Goal: Task Accomplishment & Management: Use online tool/utility

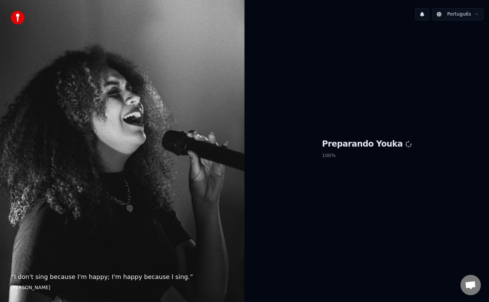
scroll to position [1025, 0]
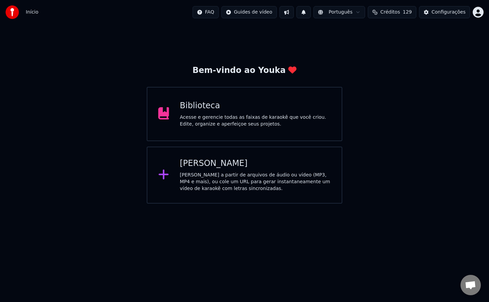
click at [270, 118] on div "Acesse e gerencie todas as faixas de karaokê que você criou. Edite, organize e …" at bounding box center [255, 121] width 151 height 14
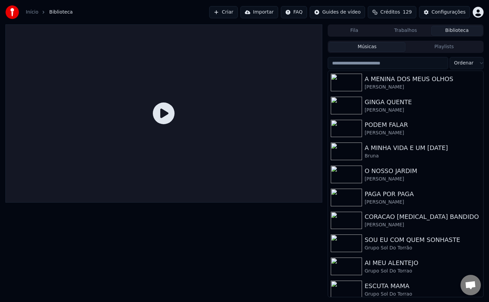
click at [238, 12] on button "Criar" at bounding box center [223, 12] width 29 height 12
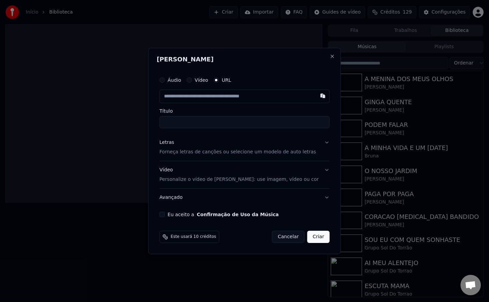
click at [316, 97] on button "button" at bounding box center [323, 96] width 14 height 12
type input "**********"
click at [171, 218] on div "**********" at bounding box center [245, 146] width 176 height 150
drag, startPoint x: 214, startPoint y: 122, endPoint x: 35, endPoint y: 151, distance: 181.7
click at [35, 151] on body "Início Biblioteca Criar Importar FAQ Guides de vídeo Créditos 129 Configurações…" at bounding box center [244, 151] width 489 height 302
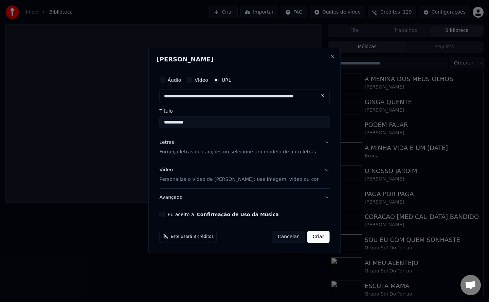
paste input "**********"
type input "**********"
click at [312, 236] on button "Criar" at bounding box center [319, 237] width 22 height 12
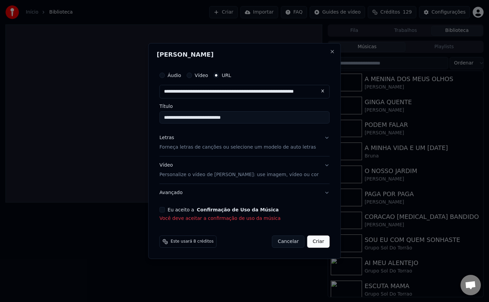
click at [165, 210] on button "Eu aceito a Confirmação de Uso da Música" at bounding box center [162, 209] width 5 height 5
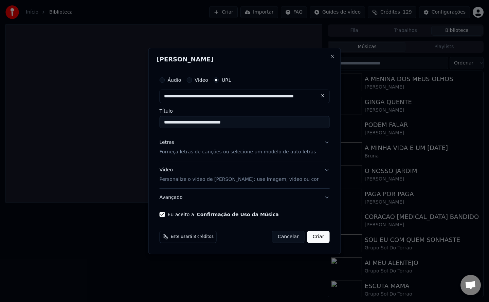
click at [308, 238] on button "Criar" at bounding box center [319, 237] width 22 height 12
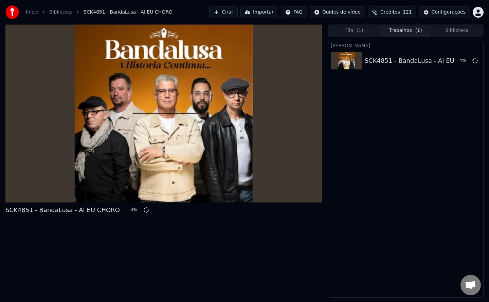
click at [238, 15] on button "Criar" at bounding box center [223, 12] width 29 height 12
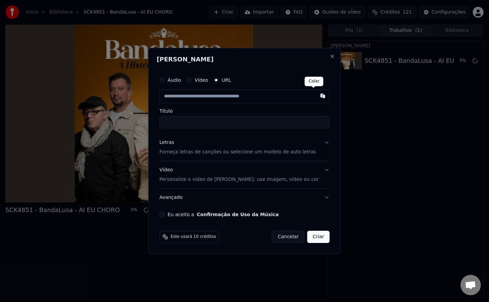
click at [316, 98] on button "button" at bounding box center [323, 96] width 14 height 12
type input "**********"
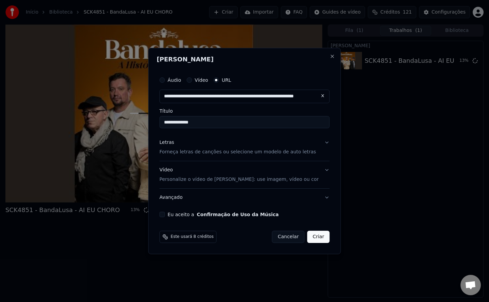
drag, startPoint x: 215, startPoint y: 124, endPoint x: 96, endPoint y: 117, distance: 119.5
click at [96, 117] on body "Início Biblioteca SCK4851 - BandaLusa - AI EU CHORO Criar Importar FAQ Guides d…" at bounding box center [244, 151] width 489 height 302
paste input "**********"
type input "**********"
click at [310, 239] on button "Criar" at bounding box center [319, 237] width 22 height 12
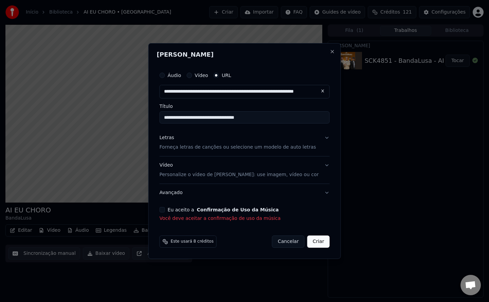
click at [165, 210] on button "Eu aceito a Confirmação de Uso da Música" at bounding box center [162, 209] width 5 height 5
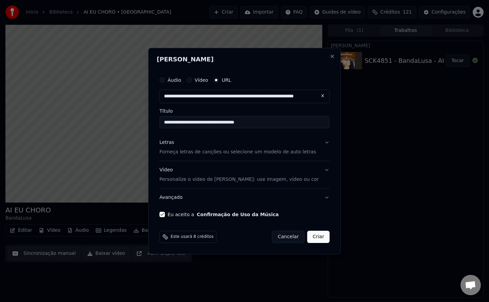
click at [309, 238] on button "Criar" at bounding box center [319, 237] width 22 height 12
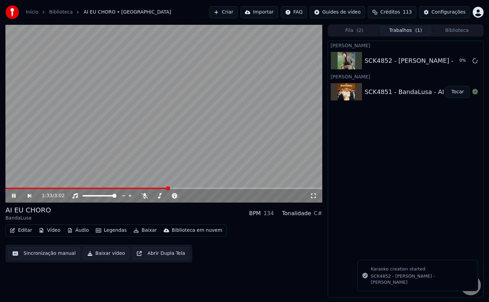
click at [238, 12] on button "Criar" at bounding box center [223, 12] width 29 height 12
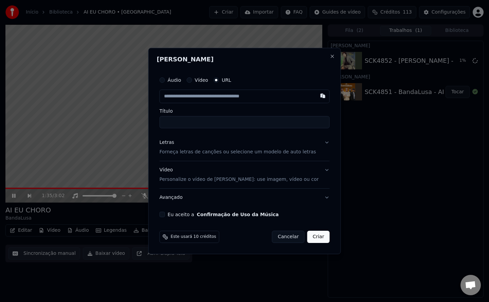
click at [165, 214] on button "Eu aceito a Confirmação de Uso da Música" at bounding box center [162, 214] width 5 height 5
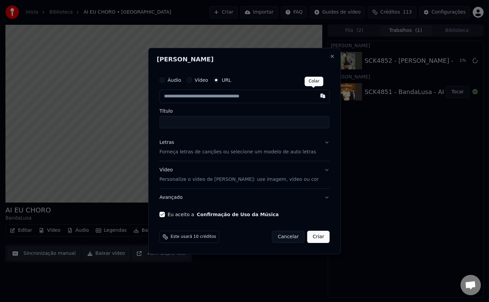
click at [317, 100] on button "button" at bounding box center [323, 96] width 14 height 12
type input "**********"
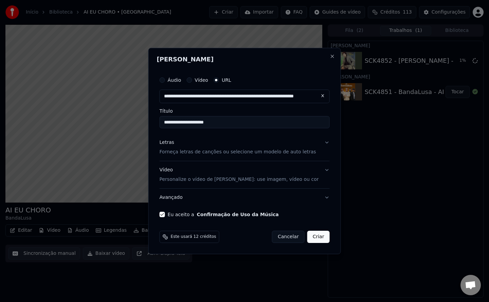
click at [177, 122] on input "**********" at bounding box center [245, 122] width 170 height 12
type input "**********"
click at [311, 241] on button "Criar" at bounding box center [319, 237] width 22 height 12
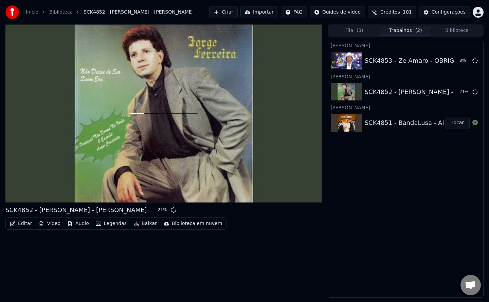
click at [460, 123] on button "Tocar" at bounding box center [458, 123] width 24 height 12
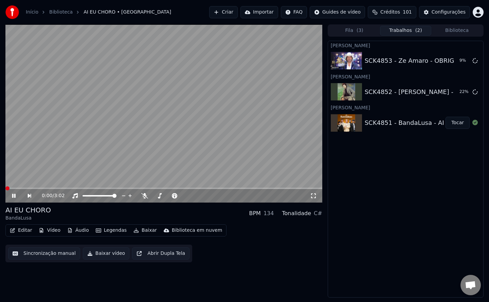
click at [47, 258] on button "Sincronização manual" at bounding box center [44, 254] width 72 height 12
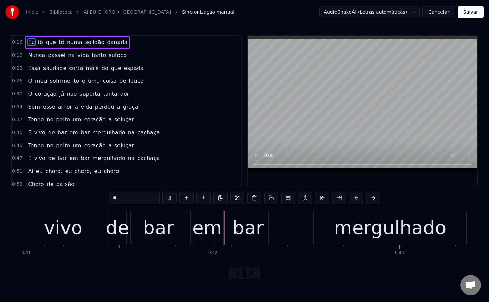
scroll to position [0, 7704]
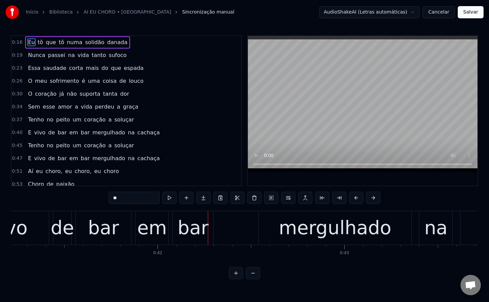
click at [298, 225] on div "mergulhado" at bounding box center [335, 228] width 112 height 28
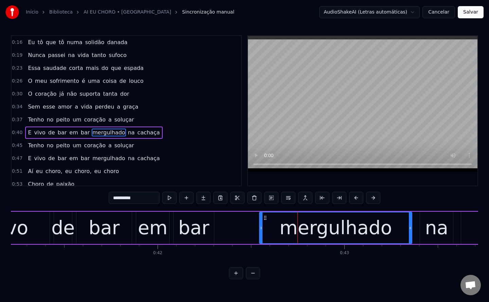
scroll to position [22, 0]
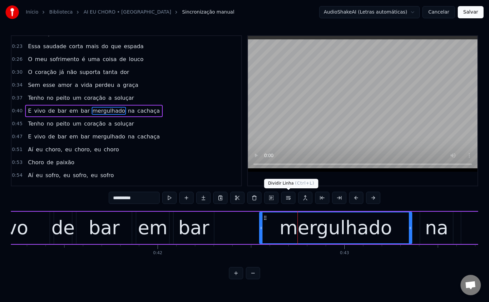
click at [291, 198] on button at bounding box center [288, 198] width 14 height 12
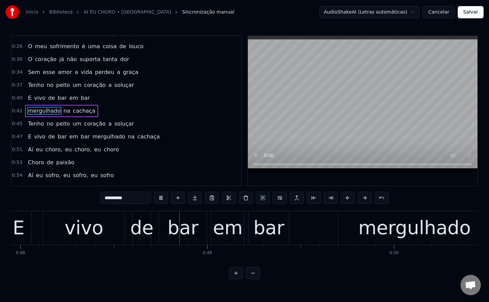
scroll to position [0, 8965]
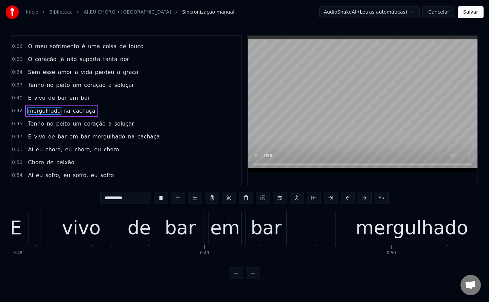
click at [98, 137] on span "mergulhado" at bounding box center [109, 137] width 34 height 8
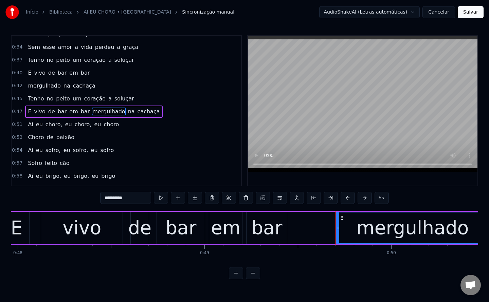
scroll to position [60, 0]
click at [279, 197] on button at bounding box center [280, 198] width 14 height 12
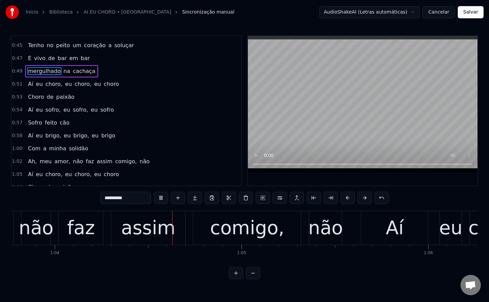
scroll to position [0, 11919]
click at [72, 163] on span "não" at bounding box center [78, 162] width 12 height 8
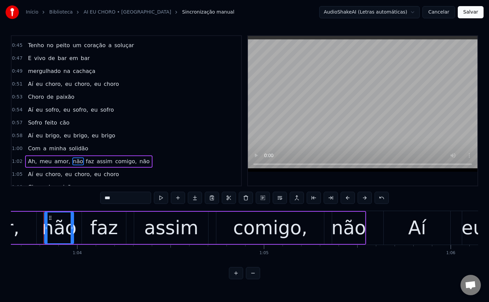
scroll to position [0, 11895]
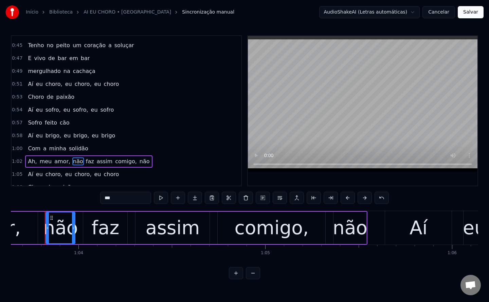
click at [57, 161] on span "amor," at bounding box center [62, 162] width 17 height 8
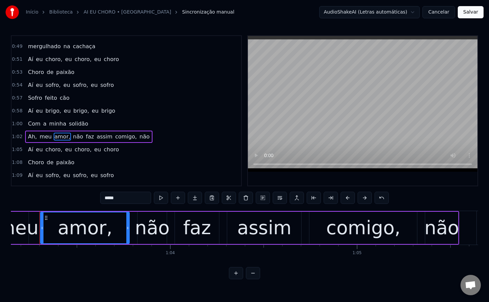
scroll to position [0, 11798]
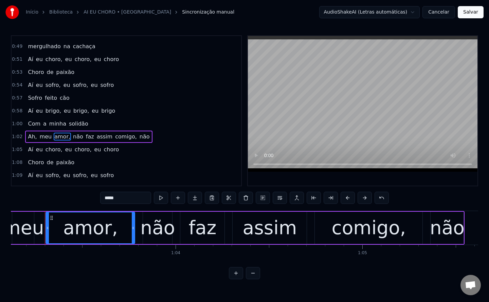
click at [128, 198] on input "*****" at bounding box center [125, 198] width 51 height 12
click at [73, 138] on span "não" at bounding box center [77, 137] width 12 height 8
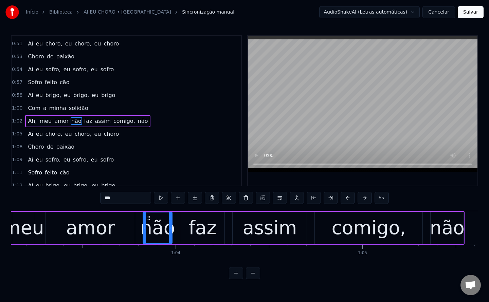
scroll to position [164, 0]
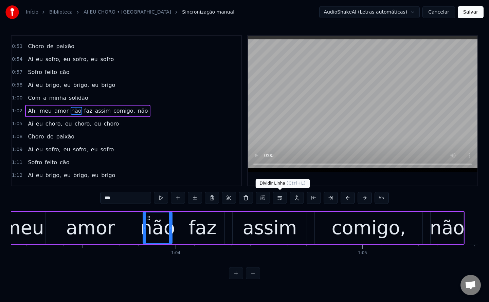
click at [279, 200] on button at bounding box center [280, 198] width 14 height 12
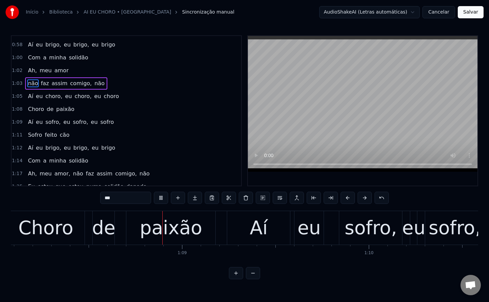
scroll to position [0, 0]
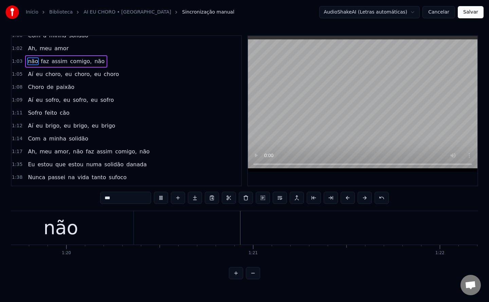
click at [72, 153] on span "não" at bounding box center [78, 152] width 12 height 8
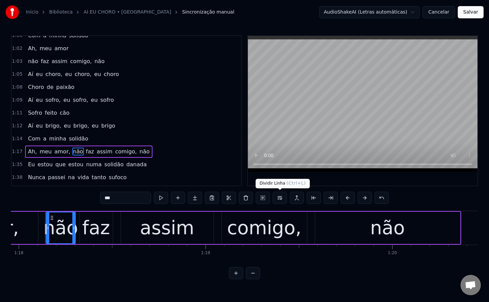
click at [280, 202] on button at bounding box center [280, 198] width 14 height 12
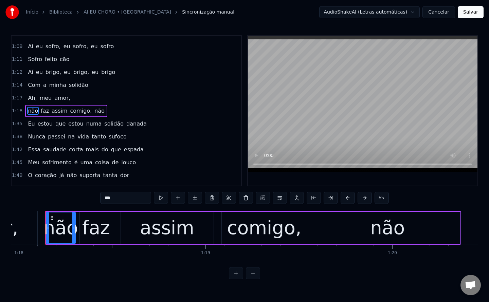
click at [54, 98] on span "amor," at bounding box center [62, 98] width 17 height 8
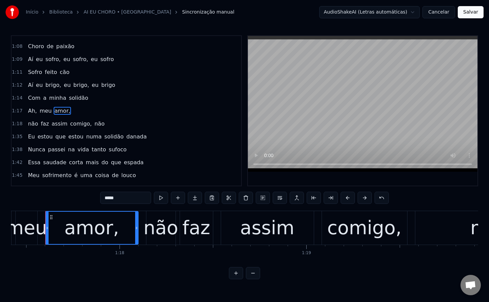
click at [137, 198] on input "*****" at bounding box center [125, 198] width 51 height 12
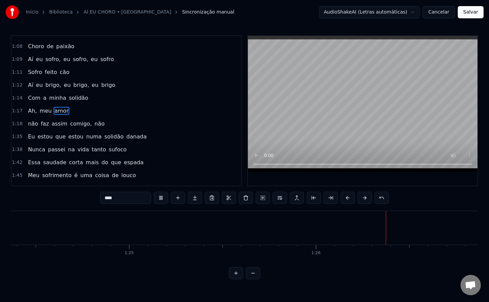
click at [94, 126] on span "não" at bounding box center [100, 124] width 12 height 8
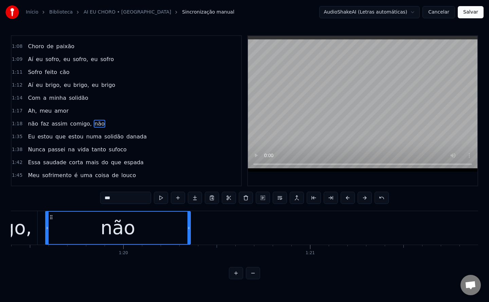
click at [126, 199] on input "***" at bounding box center [125, 198] width 51 height 12
click at [30, 135] on span "Eu" at bounding box center [31, 137] width 8 height 8
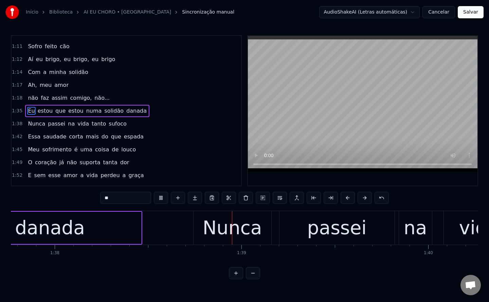
scroll to position [0, 18309]
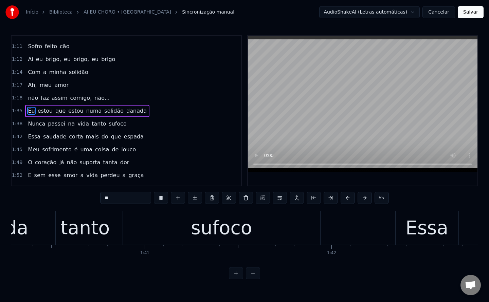
click at [86, 114] on span "numa" at bounding box center [94, 111] width 17 height 8
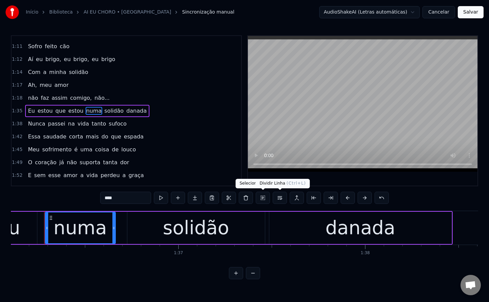
scroll to position [0, 17962]
click at [283, 198] on button at bounding box center [280, 198] width 14 height 12
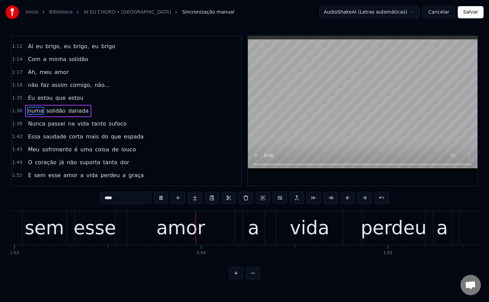
scroll to position [0, 21128]
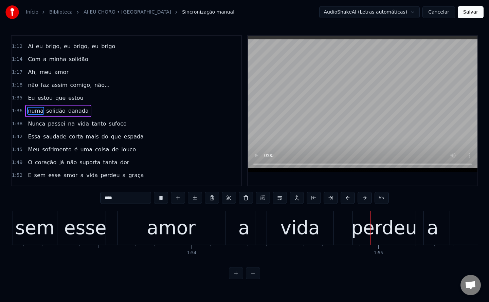
click at [27, 177] on span "E" at bounding box center [29, 176] width 5 height 8
type input "*"
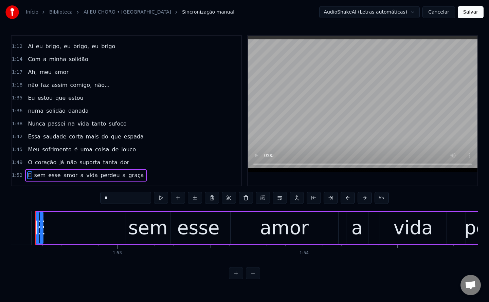
scroll to position [0, 21005]
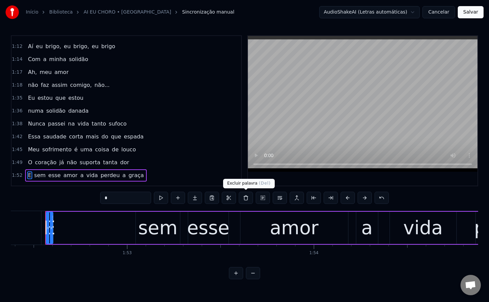
click at [246, 198] on button at bounding box center [246, 198] width 14 height 12
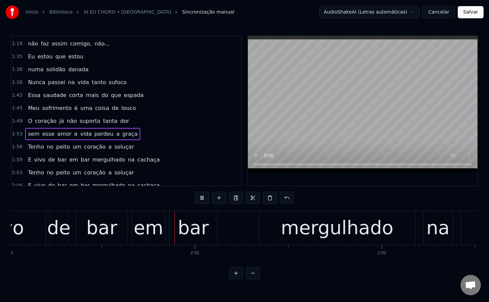
scroll to position [0, 22448]
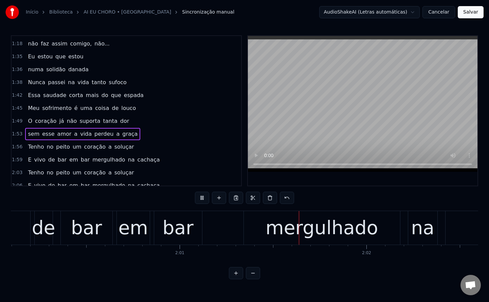
click at [95, 160] on span "mergulhado" at bounding box center [109, 160] width 34 height 8
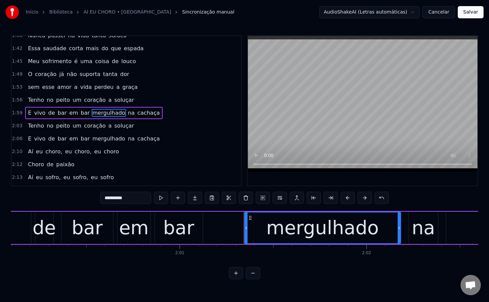
scroll to position [396, 0]
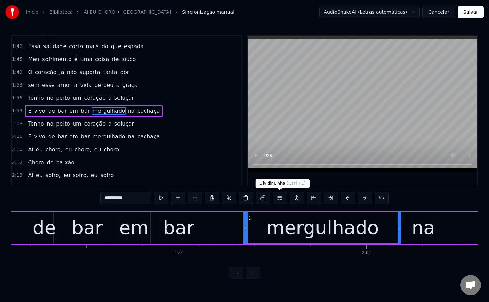
click at [282, 200] on button at bounding box center [280, 198] width 14 height 12
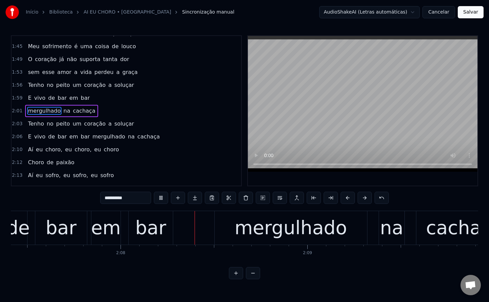
scroll to position [0, 23828]
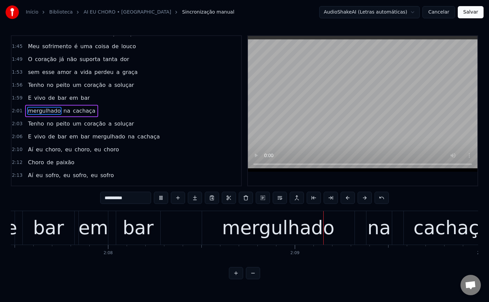
click at [95, 135] on span "mergulhado" at bounding box center [109, 137] width 34 height 8
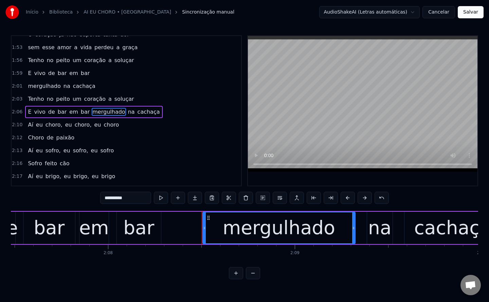
scroll to position [435, 0]
click at [279, 198] on button at bounding box center [280, 198] width 14 height 12
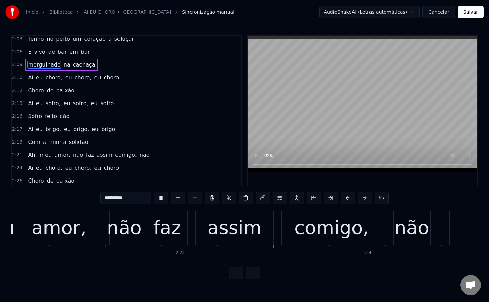
scroll to position [0, 26560]
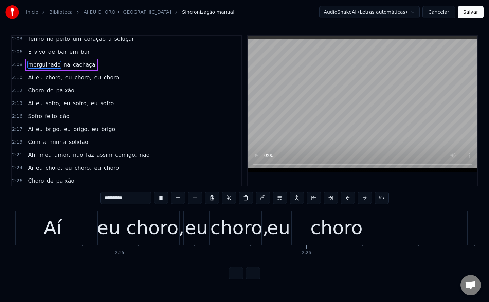
click at [59, 157] on span "amor," at bounding box center [62, 155] width 17 height 8
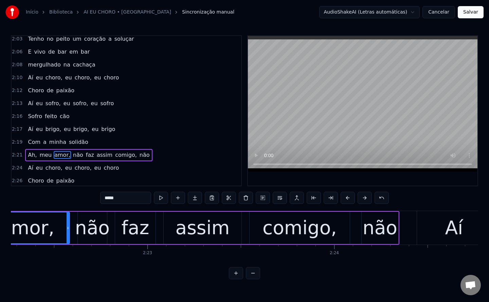
scroll to position [0, 26531]
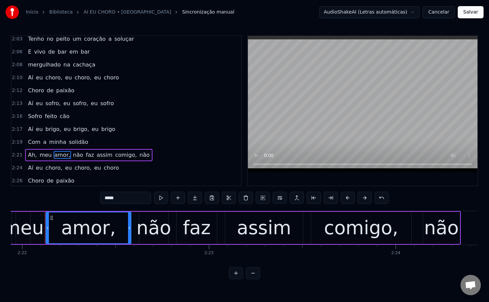
click at [133, 198] on input "*****" at bounding box center [125, 198] width 51 height 12
click at [72, 156] on span "não" at bounding box center [77, 155] width 12 height 8
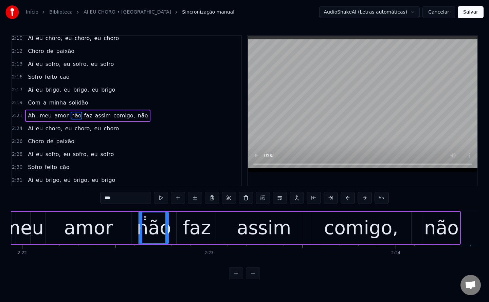
scroll to position [538, 0]
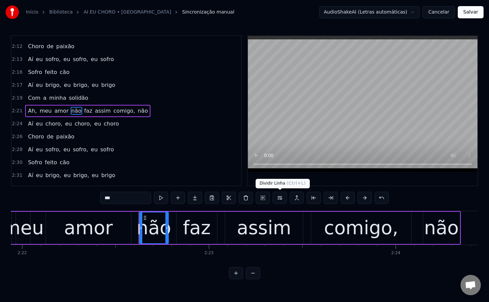
click at [278, 199] on button at bounding box center [280, 198] width 14 height 12
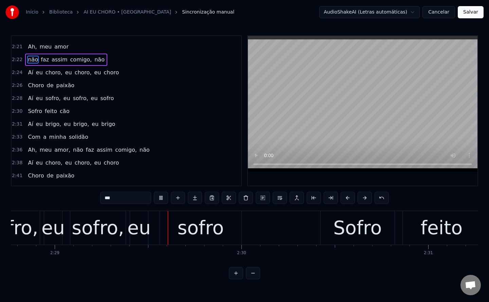
scroll to position [0, 27814]
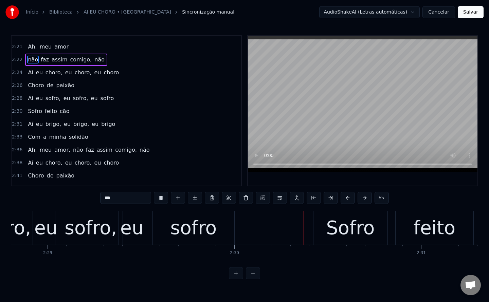
click at [56, 152] on span "amor," at bounding box center [62, 150] width 17 height 8
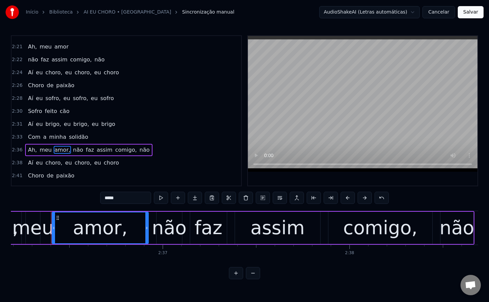
scroll to position [0, 29200]
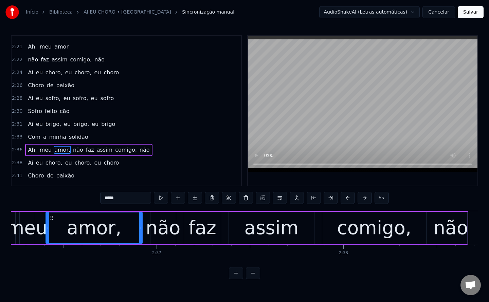
click at [132, 202] on input "*****" at bounding box center [125, 198] width 51 height 12
click at [71, 150] on span "não" at bounding box center [77, 150] width 12 height 8
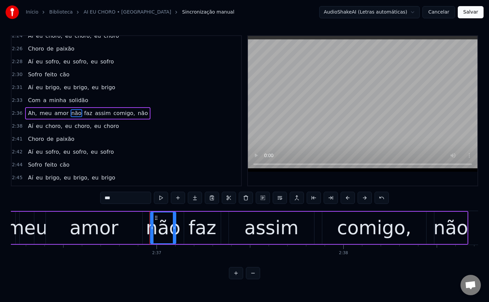
scroll to position [642, 0]
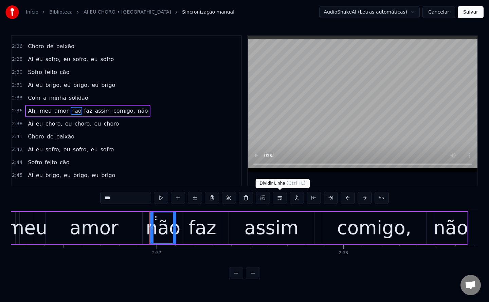
click at [280, 198] on button at bounding box center [280, 198] width 14 height 12
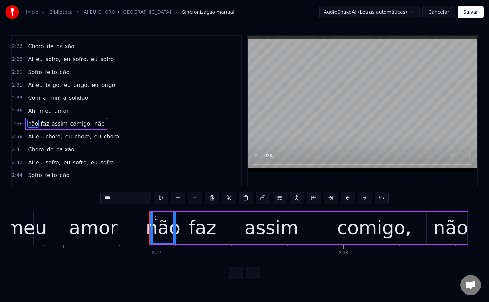
scroll to position [655, 0]
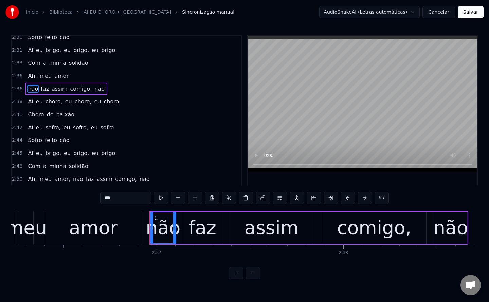
click at [59, 181] on span "amor," at bounding box center [62, 179] width 17 height 8
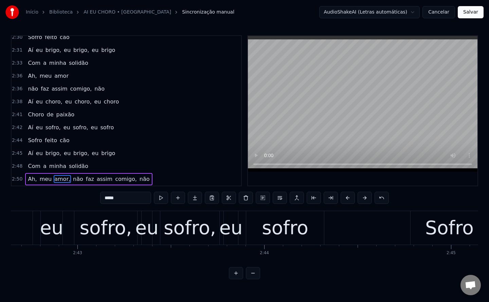
click at [141, 200] on input "*****" at bounding box center [125, 198] width 51 height 12
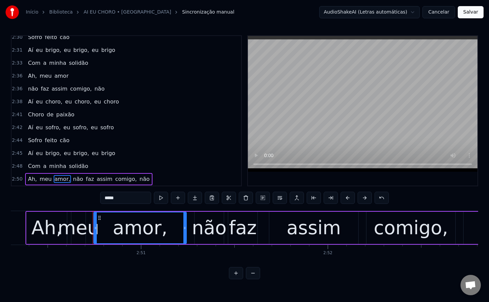
scroll to position [0, 31880]
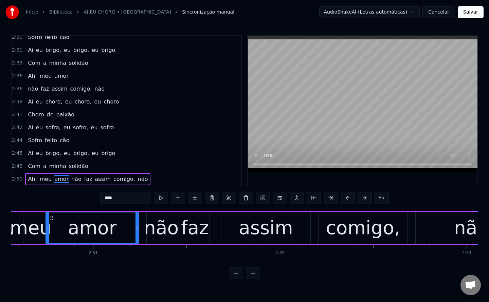
click at [71, 179] on span "não" at bounding box center [77, 179] width 12 height 8
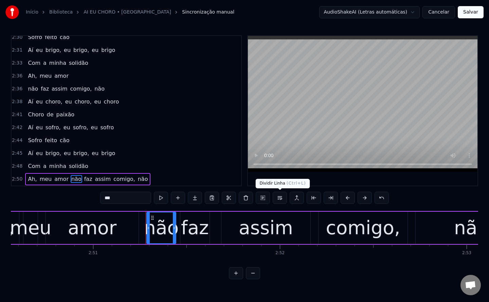
click at [283, 200] on button at bounding box center [280, 198] width 14 height 12
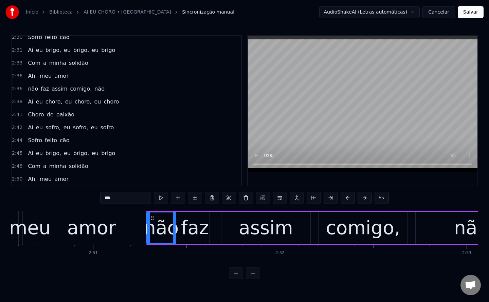
scroll to position [690, 0]
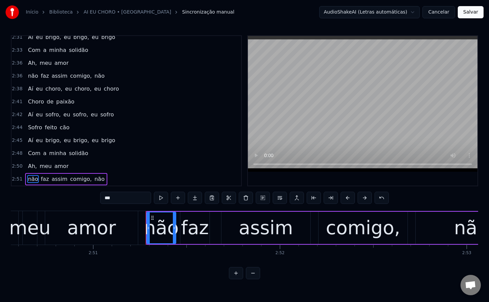
click at [94, 180] on span "não" at bounding box center [100, 179] width 12 height 8
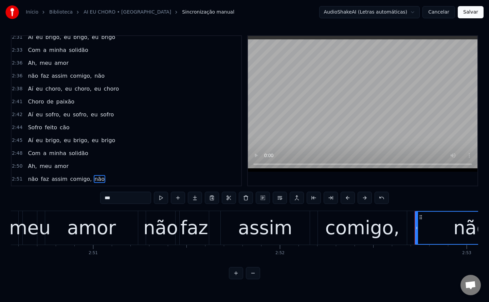
click at [130, 198] on input "***" at bounding box center [125, 198] width 51 height 12
type input "****"
click at [470, 14] on button "Salvar" at bounding box center [471, 12] width 26 height 12
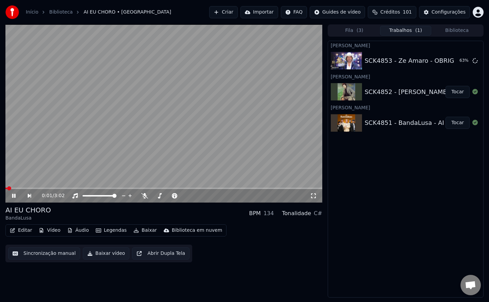
click at [100, 254] on button "Baixar vídeo" at bounding box center [106, 254] width 47 height 12
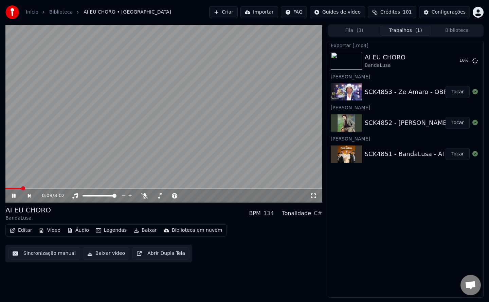
click at [129, 146] on video at bounding box center [163, 113] width 317 height 178
click at [19, 230] on button "Editar" at bounding box center [21, 231] width 28 height 10
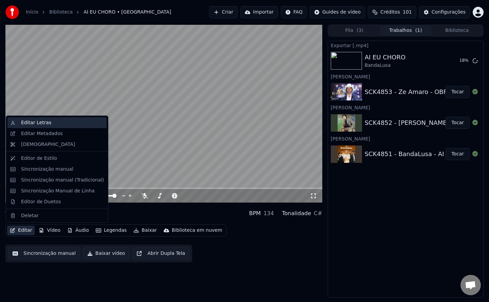
click at [41, 123] on div "Editar Letras" at bounding box center [36, 123] width 30 height 7
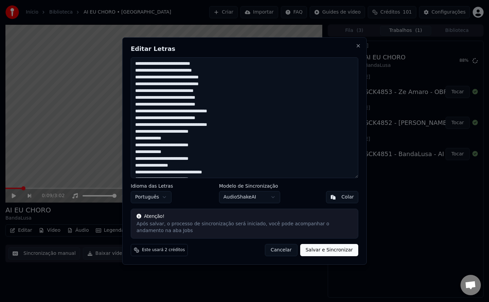
click at [277, 253] on button "Cancelar" at bounding box center [281, 250] width 33 height 12
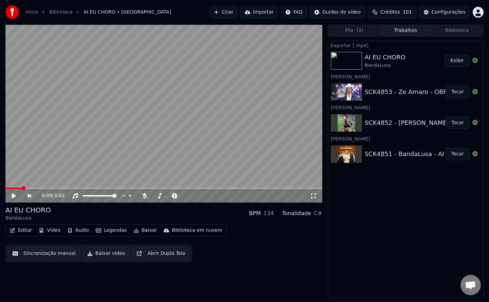
click at [457, 124] on button "Tocar" at bounding box center [458, 123] width 24 height 12
click at [54, 254] on button "Sincronização manual" at bounding box center [44, 254] width 72 height 12
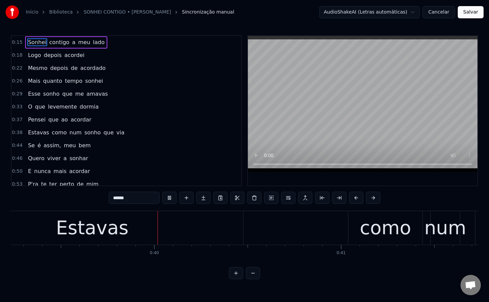
scroll to position [0, 7339]
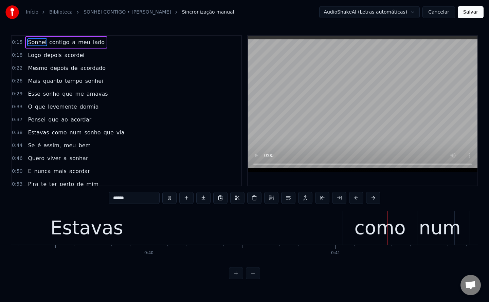
click at [91, 224] on div "Estavas" at bounding box center [87, 228] width 73 height 28
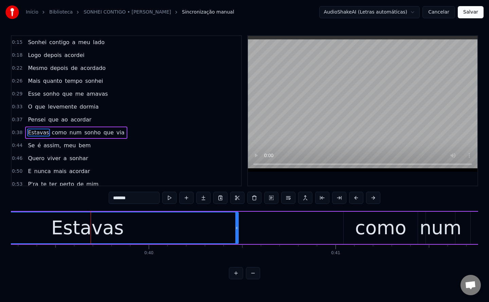
scroll to position [22, 0]
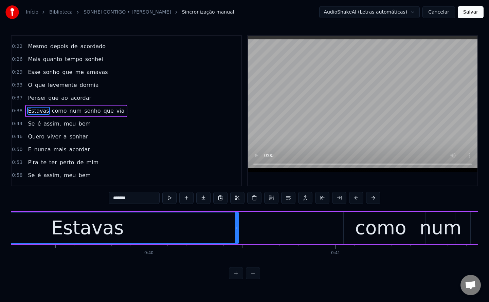
drag, startPoint x: 115, startPoint y: 197, endPoint x: 89, endPoint y: 193, distance: 25.6
click at [89, 193] on div "0:15 [PERSON_NAME] a meu lado 0:18 Logo depois acordei 0:22 Mesmo depois de aco…" at bounding box center [245, 157] width 468 height 244
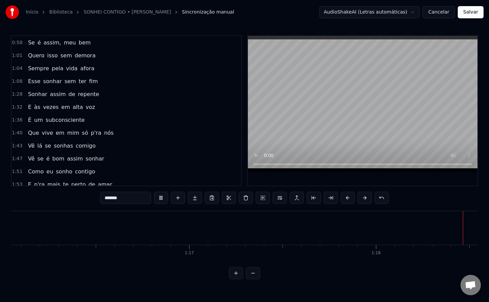
scroll to position [0, 14452]
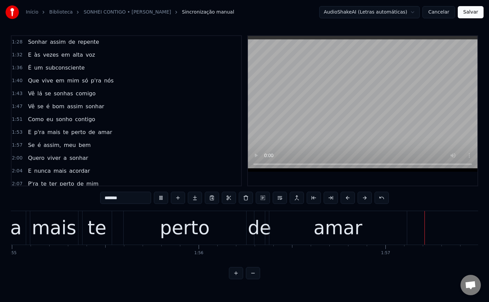
click at [90, 228] on div "te" at bounding box center [97, 228] width 19 height 28
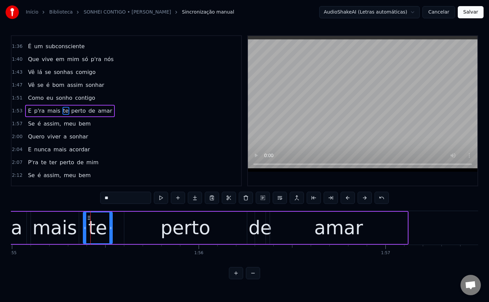
click at [27, 112] on span "E" at bounding box center [29, 111] width 5 height 8
type input "*"
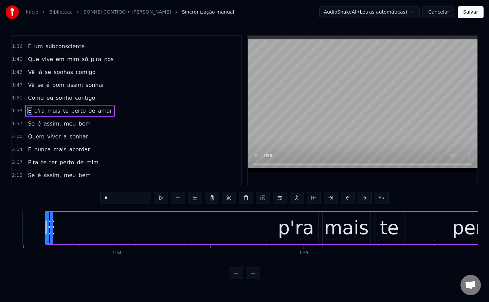
click at [246, 197] on button at bounding box center [246, 198] width 14 height 12
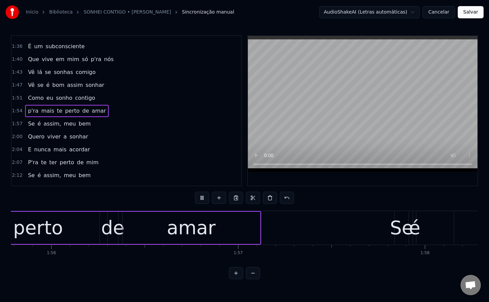
click at [56, 112] on span "te" at bounding box center [59, 111] width 7 height 8
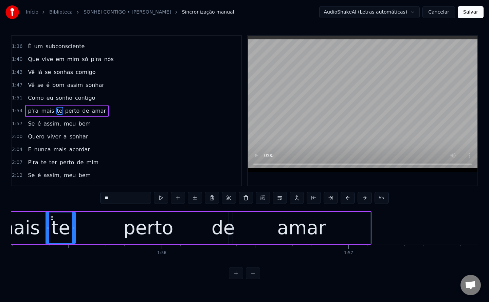
drag, startPoint x: 106, startPoint y: 198, endPoint x: 85, endPoint y: 191, distance: 21.4
click at [85, 191] on div "0:15 [PERSON_NAME] a meu lado 0:18 Logo depois acordei 0:22 Mesmo depois de aco…" at bounding box center [245, 157] width 468 height 244
type input "**"
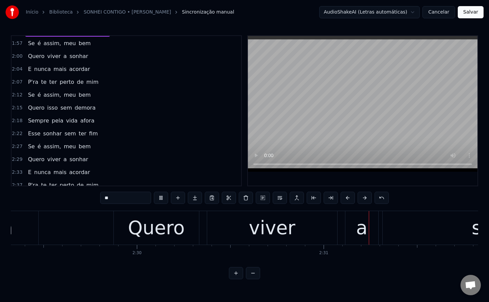
scroll to position [337, 0]
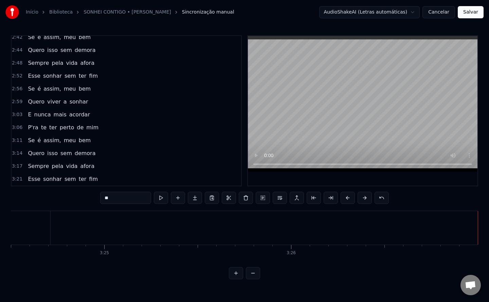
click at [467, 14] on button "Salvar" at bounding box center [471, 12] width 26 height 12
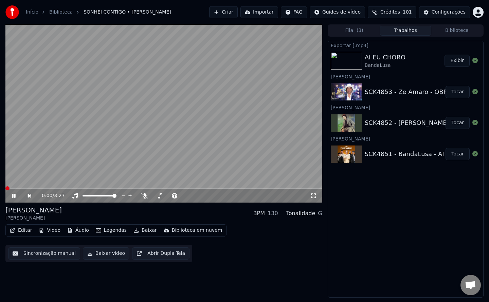
click at [91, 255] on button "Baixar vídeo" at bounding box center [106, 254] width 47 height 12
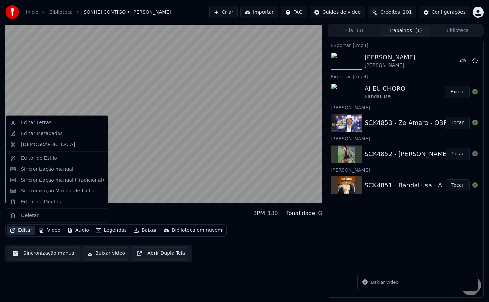
click at [21, 231] on button "Editar" at bounding box center [21, 231] width 28 height 10
click at [50, 123] on div "Editar Letras" at bounding box center [62, 123] width 83 height 7
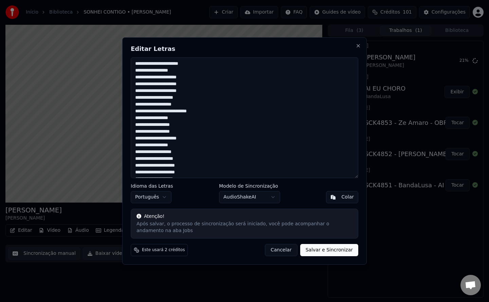
click at [166, 111] on textarea at bounding box center [245, 117] width 228 height 121
click at [293, 254] on button "Cancelar" at bounding box center [281, 250] width 33 height 12
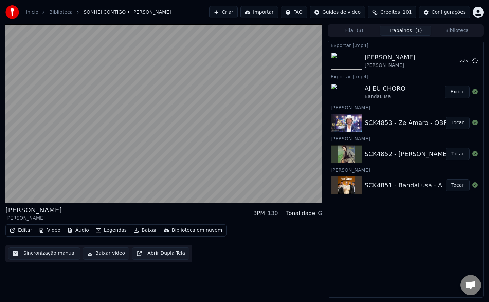
click at [461, 123] on button "Tocar" at bounding box center [458, 123] width 24 height 12
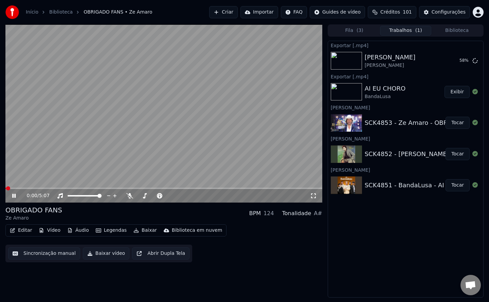
click at [36, 254] on button "Sincronização manual" at bounding box center [44, 254] width 72 height 12
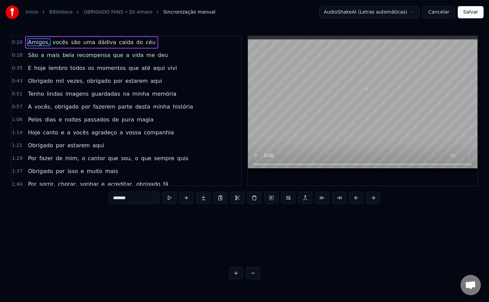
scroll to position [0, 3846]
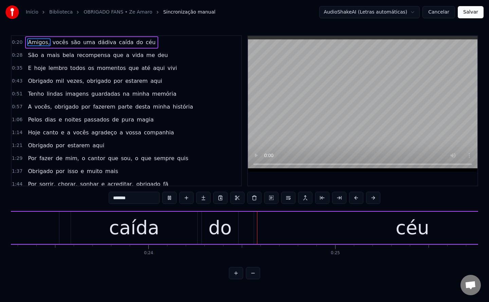
click at [38, 44] on span "Amigos," at bounding box center [38, 42] width 23 height 8
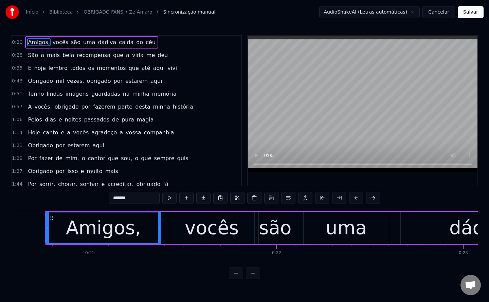
click at [138, 195] on input "*******" at bounding box center [134, 198] width 51 height 12
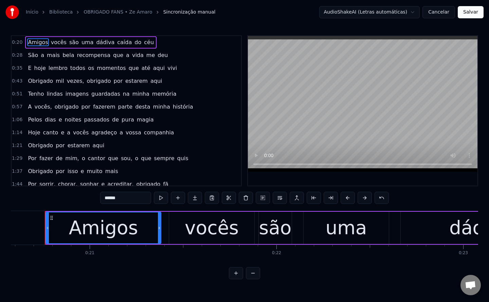
click at [52, 44] on span "vocês" at bounding box center [58, 42] width 17 height 8
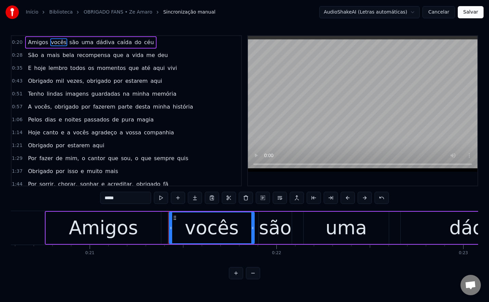
click at [280, 200] on button at bounding box center [280, 198] width 14 height 12
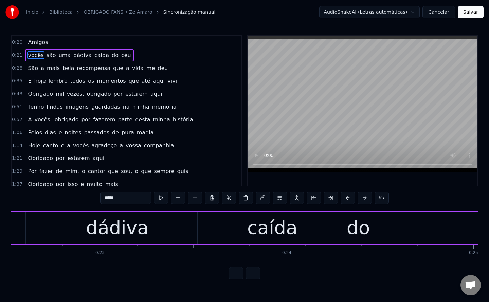
scroll to position [0, 4270]
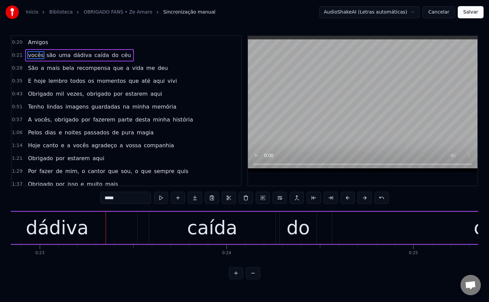
click at [94, 53] on span "caída" at bounding box center [102, 55] width 16 height 8
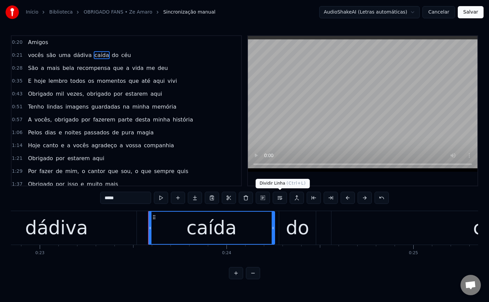
click at [278, 197] on button at bounding box center [280, 198] width 14 height 12
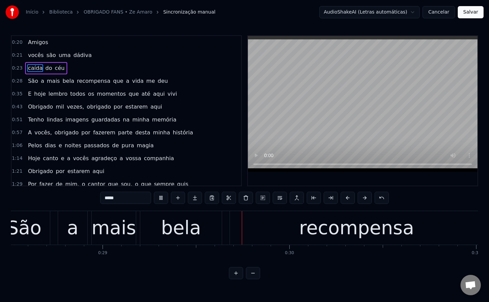
scroll to position [0, 5388]
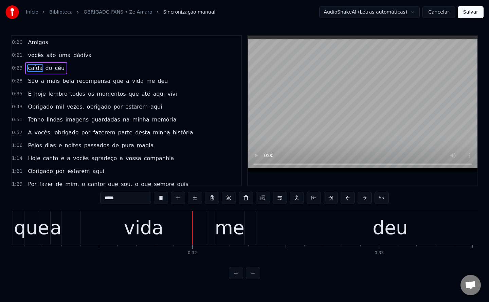
click at [112, 81] on span "que" at bounding box center [118, 81] width 12 height 8
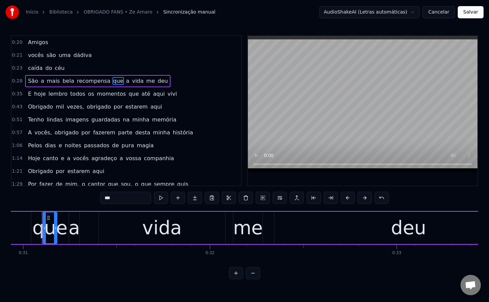
scroll to position [0, 5779]
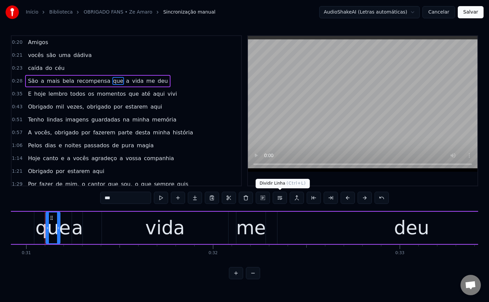
click at [281, 198] on button at bounding box center [280, 198] width 14 height 12
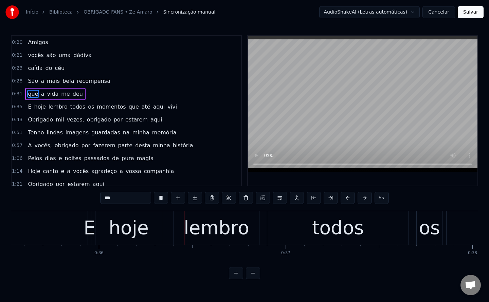
scroll to position [0, 6643]
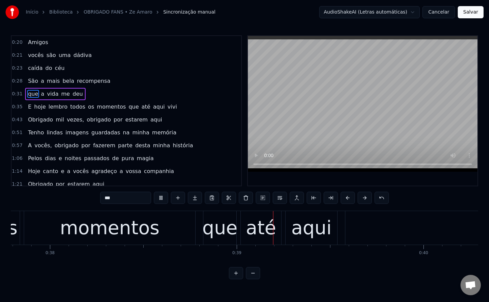
click at [73, 108] on span "todos" at bounding box center [78, 107] width 16 height 8
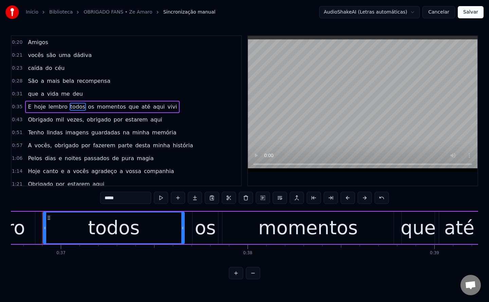
scroll to position [0, 6863]
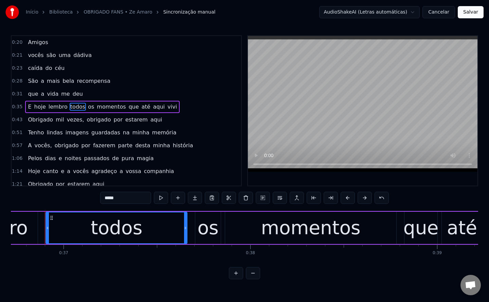
click at [128, 107] on span "que" at bounding box center [134, 107] width 12 height 8
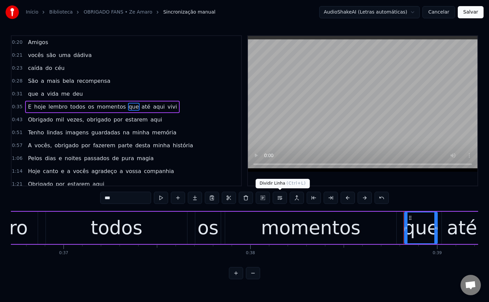
click at [278, 200] on button at bounding box center [280, 198] width 14 height 12
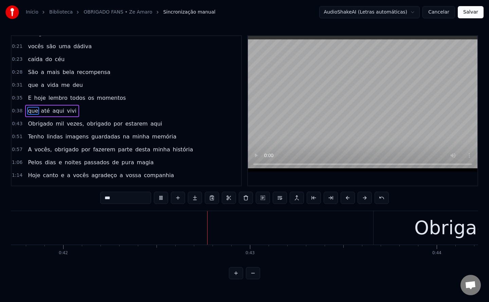
scroll to position [0, 7849]
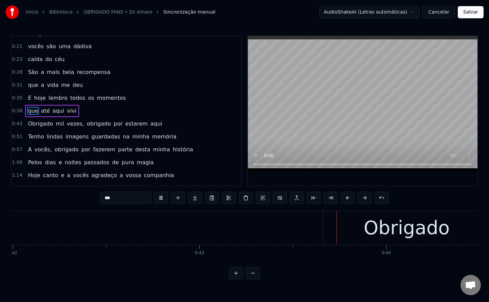
click at [68, 127] on span "vezes," at bounding box center [75, 124] width 19 height 8
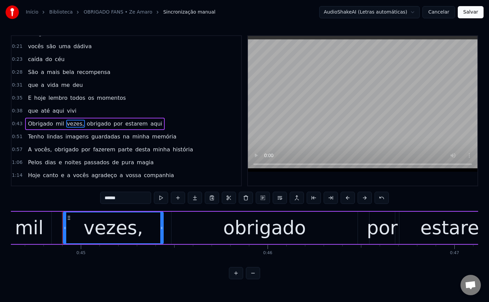
scroll to position [0, 8358]
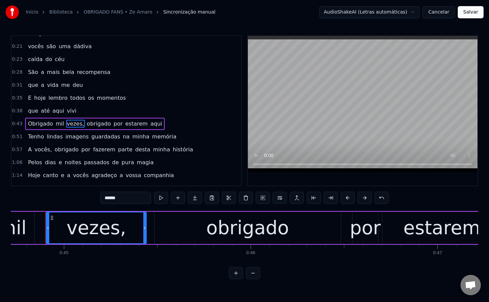
click at [133, 201] on input "******" at bounding box center [125, 198] width 51 height 12
click at [92, 123] on span "obrigado" at bounding box center [97, 124] width 25 height 8
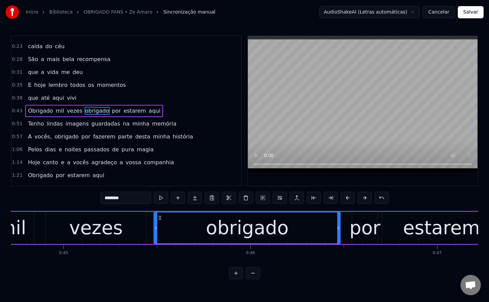
scroll to position [22, 0]
click at [278, 198] on button at bounding box center [280, 198] width 14 height 12
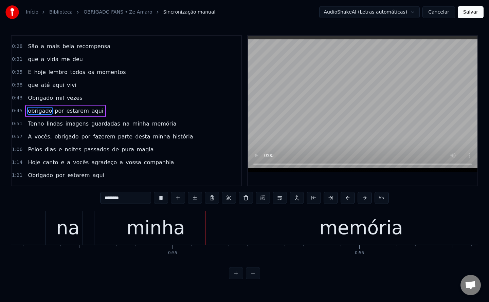
scroll to position [0, 10140]
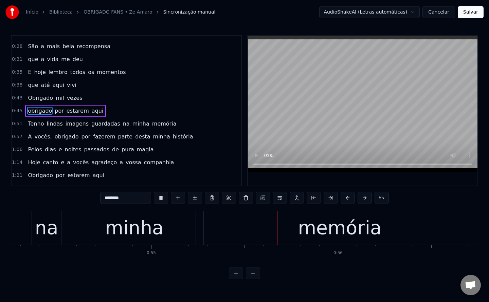
click at [122, 124] on span "na" at bounding box center [126, 124] width 8 height 8
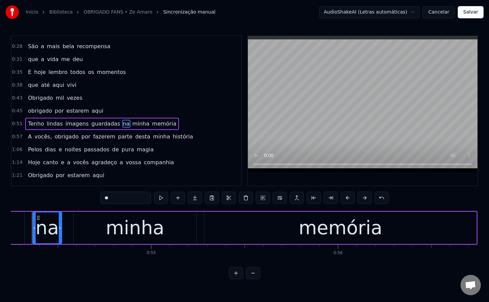
scroll to position [0, 10127]
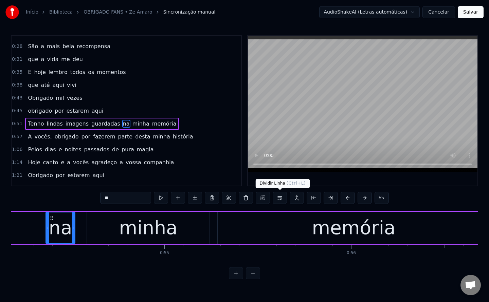
click at [282, 201] on button at bounding box center [280, 198] width 14 height 12
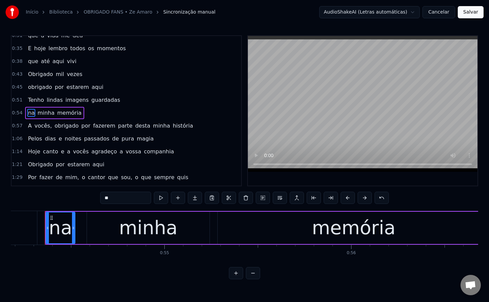
scroll to position [60, 0]
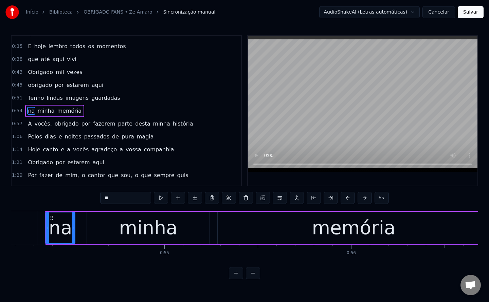
click at [81, 125] on span "por" at bounding box center [86, 124] width 11 height 8
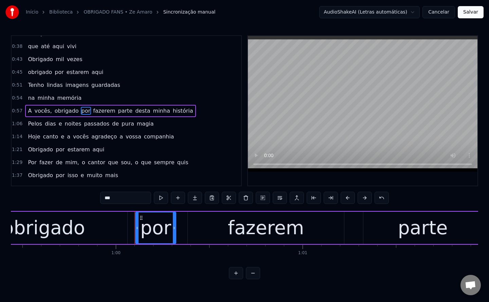
scroll to position [0, 11200]
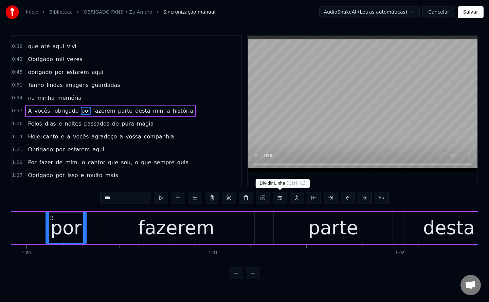
click at [278, 199] on button at bounding box center [280, 198] width 14 height 12
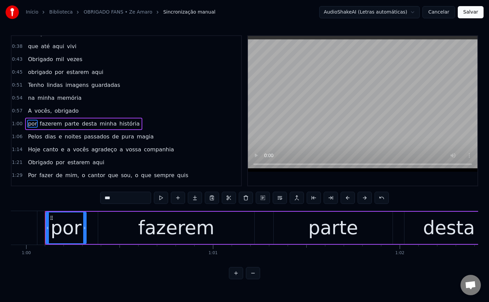
scroll to position [86, 0]
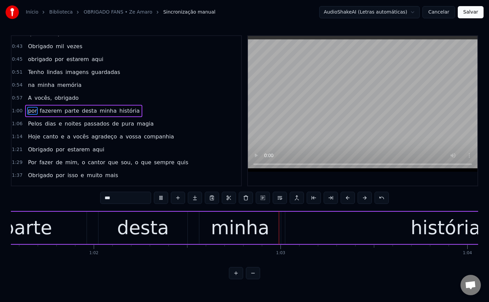
click at [81, 108] on span "desta" at bounding box center [89, 111] width 16 height 8
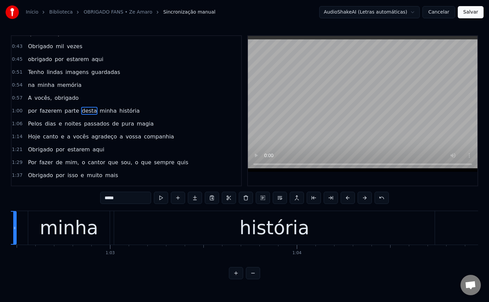
scroll to position [0, 11690]
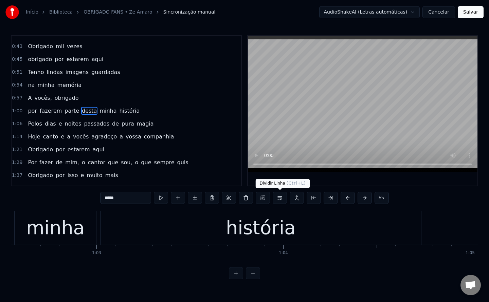
click at [279, 197] on button at bounding box center [280, 198] width 14 height 12
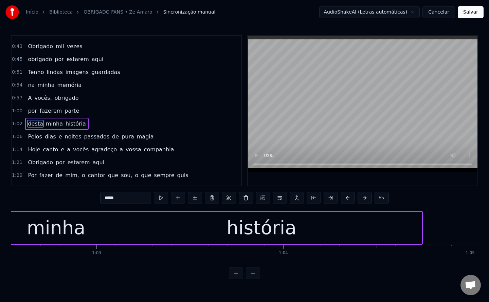
scroll to position [99, 0]
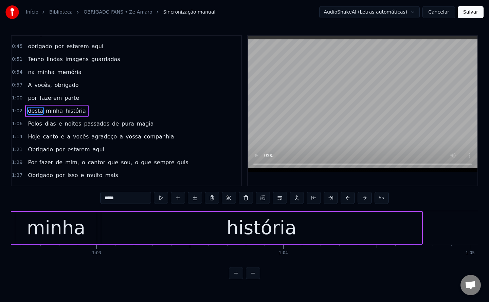
click at [50, 94] on span "fazerem" at bounding box center [50, 98] width 23 height 8
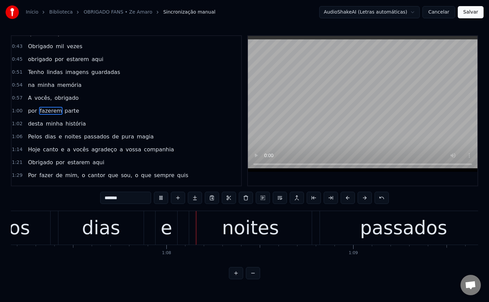
scroll to position [0, 12579]
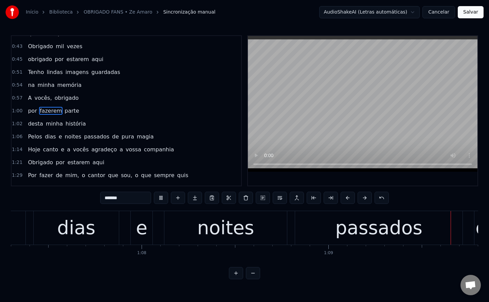
click at [111, 137] on span "de" at bounding box center [115, 137] width 8 height 8
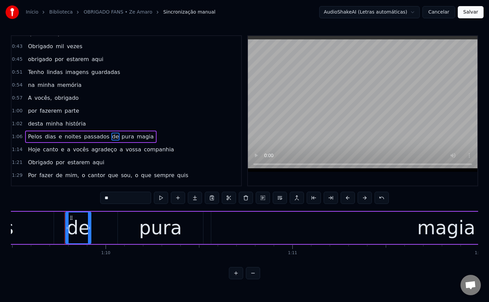
scroll to position [0, 13009]
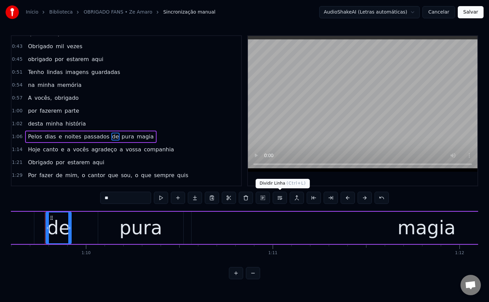
click at [277, 200] on button at bounding box center [280, 198] width 14 height 12
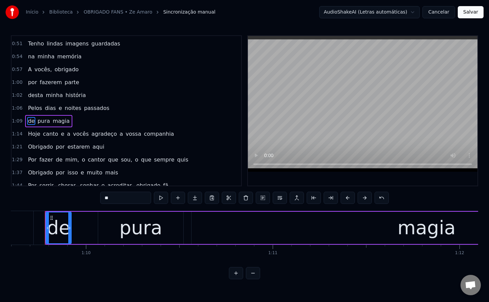
scroll to position [125, 0]
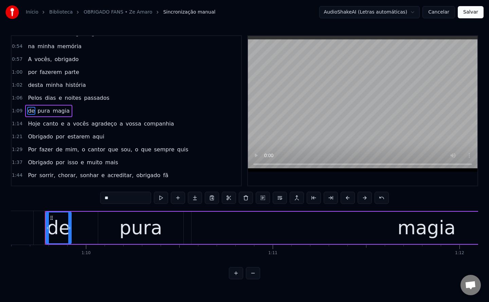
click at [87, 98] on span "passados" at bounding box center [96, 98] width 27 height 8
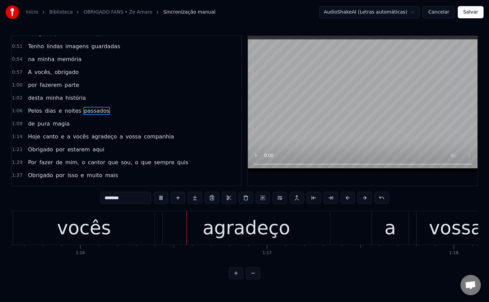
scroll to position [0, 14162]
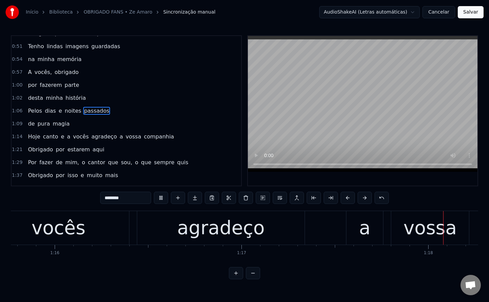
click at [119, 137] on span "a" at bounding box center [121, 137] width 5 height 8
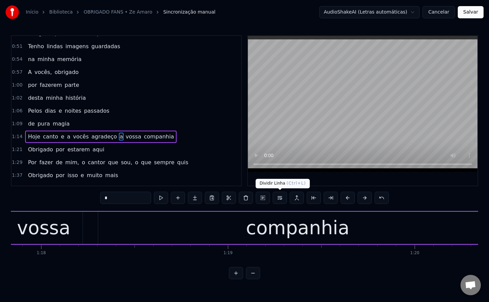
scroll to position [0, 14563]
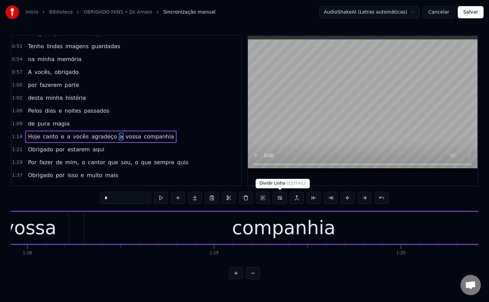
click at [281, 197] on button at bounding box center [280, 198] width 14 height 12
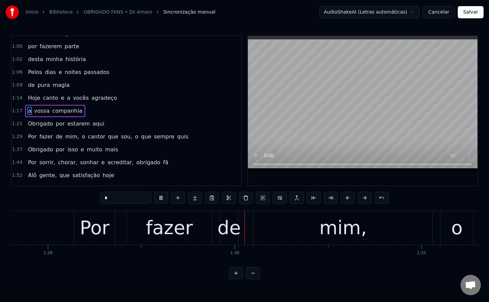
scroll to position [0, 16685]
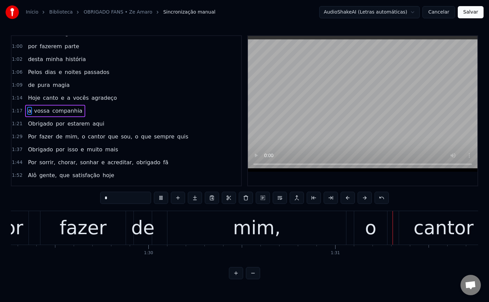
click at [65, 137] on span "mim," at bounding box center [72, 137] width 15 height 8
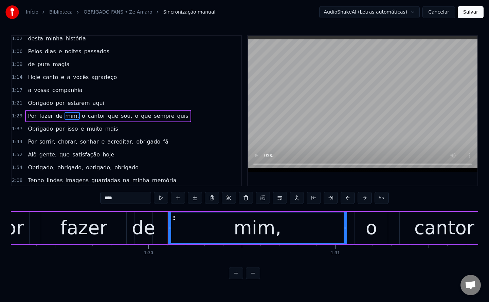
scroll to position [177, 0]
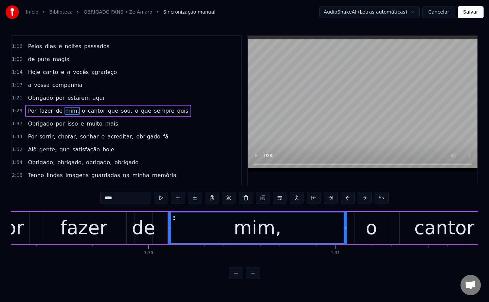
click at [135, 196] on input "****" at bounding box center [125, 198] width 51 height 12
click at [80, 111] on span "o" at bounding box center [82, 111] width 5 height 8
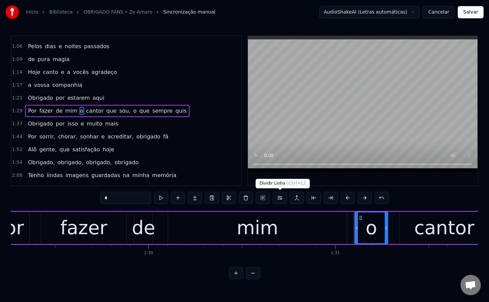
click at [280, 199] on button at bounding box center [280, 198] width 14 height 12
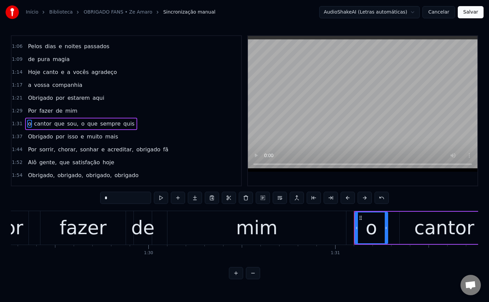
scroll to position [190, 0]
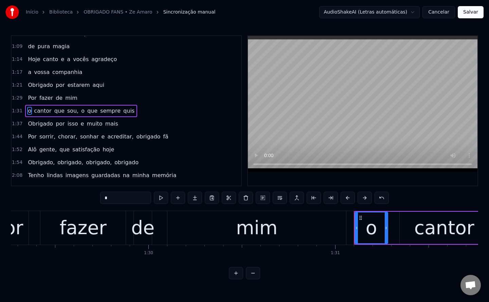
click at [67, 108] on span "sou," at bounding box center [73, 111] width 13 height 8
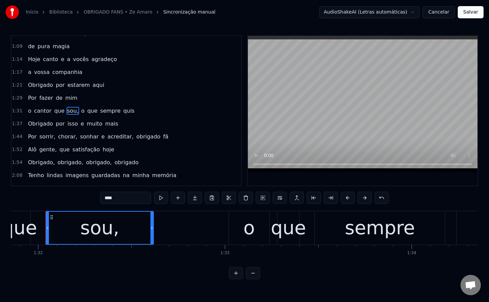
scroll to position [0, 17170]
click at [132, 197] on input "****" at bounding box center [125, 198] width 51 height 12
click at [79, 111] on span "o" at bounding box center [81, 111] width 5 height 8
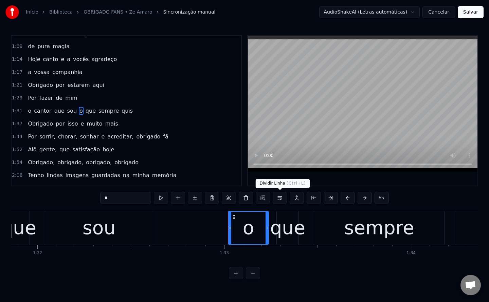
click at [280, 199] on button at bounding box center [280, 198] width 14 height 12
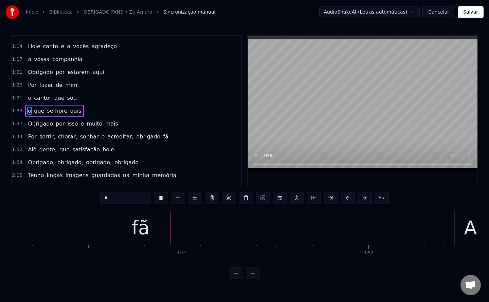
scroll to position [0, 20593]
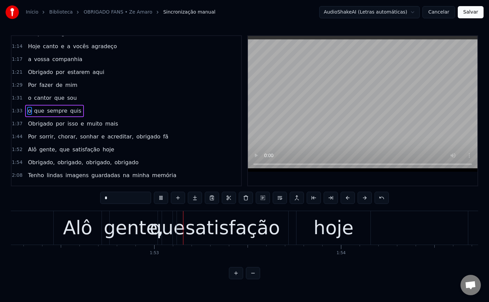
click at [63, 138] on span "chorar," at bounding box center [67, 137] width 21 height 8
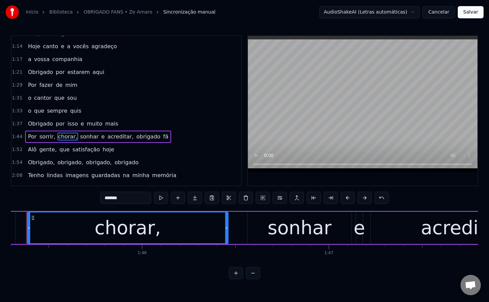
scroll to position [0, 19663]
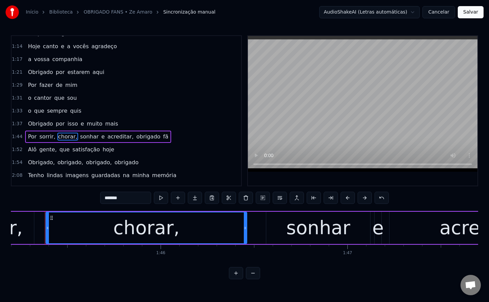
click at [135, 196] on input "*******" at bounding box center [125, 198] width 51 height 12
click at [78, 135] on span "sonhar" at bounding box center [88, 137] width 20 height 8
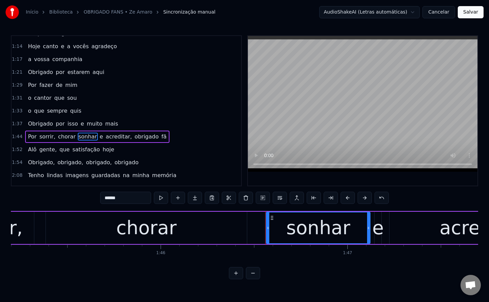
scroll to position [228, 0]
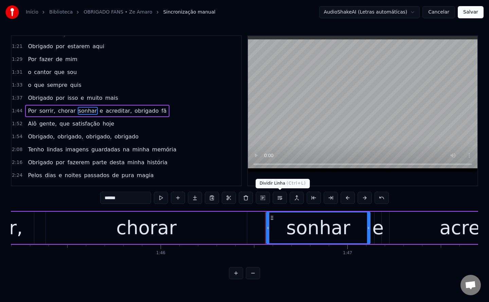
click at [282, 197] on button at bounding box center [280, 198] width 14 height 12
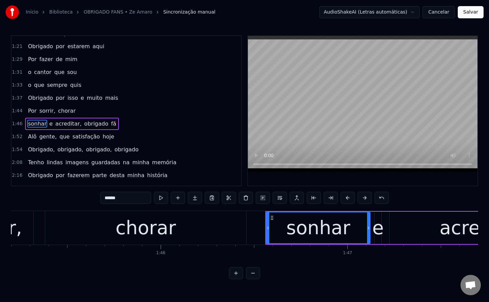
scroll to position [241, 0]
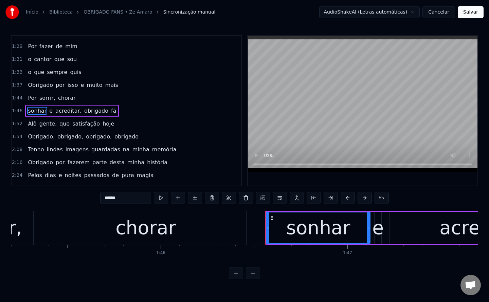
click at [62, 111] on span "acreditar," at bounding box center [69, 111] width 28 height 8
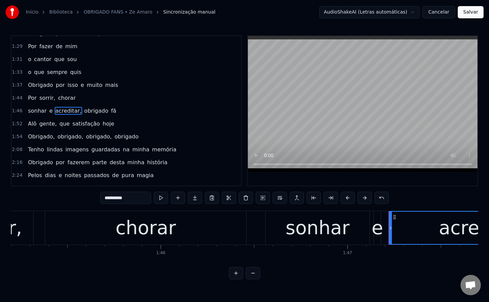
click at [137, 197] on input "**********" at bounding box center [125, 198] width 51 height 12
click at [87, 113] on span "obrigado" at bounding box center [94, 111] width 25 height 8
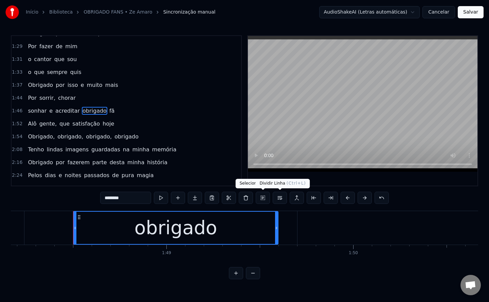
scroll to position [0, 20246]
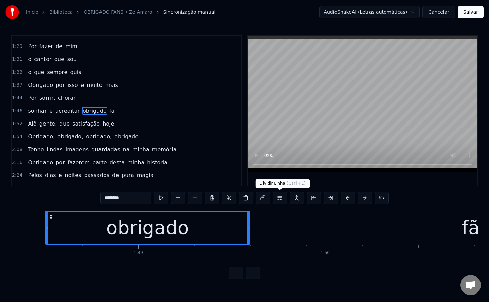
click at [279, 198] on button at bounding box center [280, 198] width 14 height 12
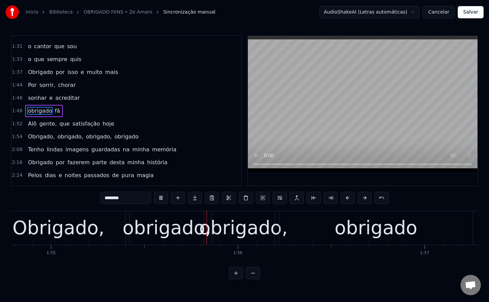
scroll to position [0, 21478]
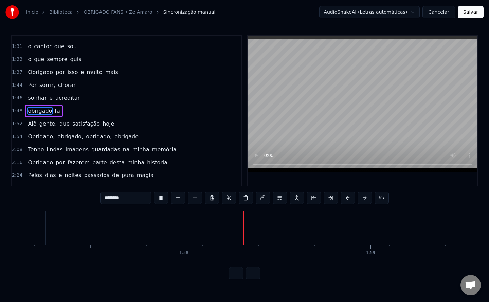
click at [71, 137] on span "obrigado," at bounding box center [70, 137] width 27 height 8
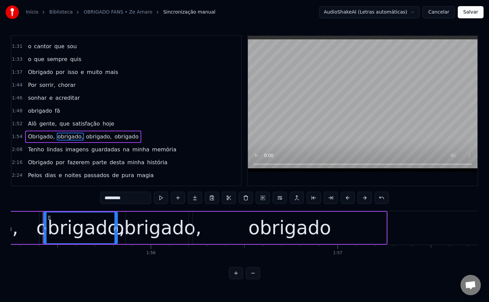
scroll to position [0, 21540]
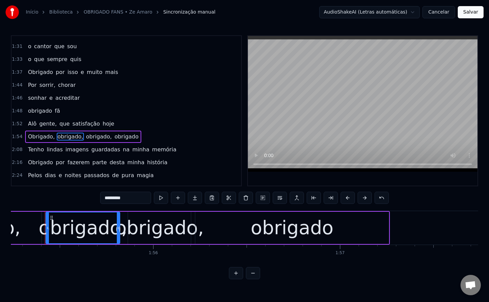
click at [135, 195] on input "*********" at bounding box center [125, 198] width 51 height 12
click at [85, 136] on span "obrigado," at bounding box center [97, 137] width 27 height 8
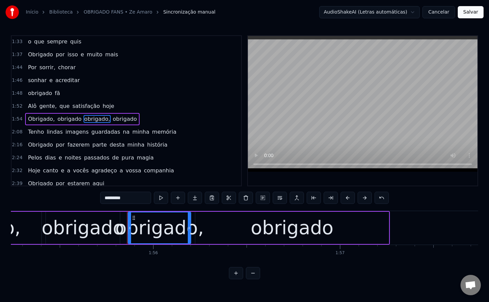
scroll to position [280, 0]
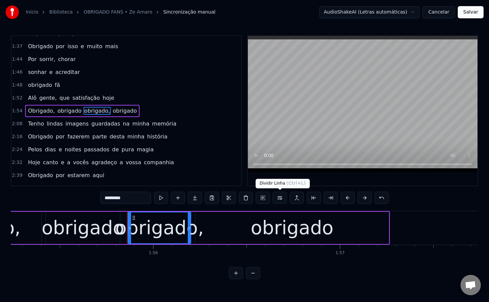
click at [280, 199] on button at bounding box center [280, 198] width 14 height 12
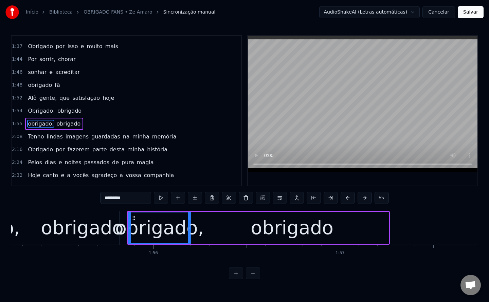
scroll to position [293, 0]
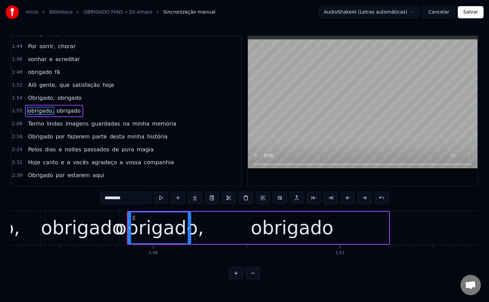
click at [91, 123] on span "guardadas" at bounding box center [106, 124] width 30 height 8
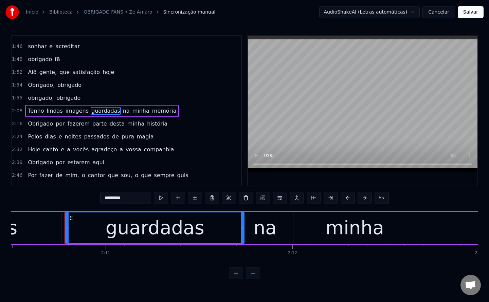
scroll to position [0, 24411]
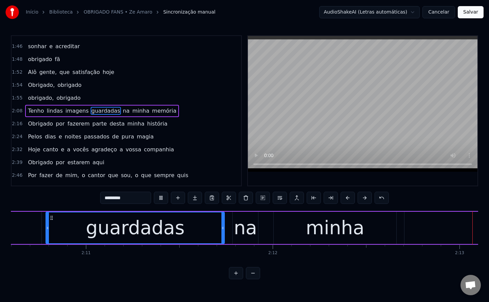
click at [122, 110] on span "na" at bounding box center [126, 111] width 8 height 8
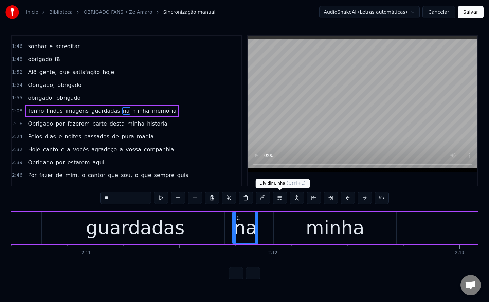
click at [281, 200] on button at bounding box center [280, 198] width 14 height 12
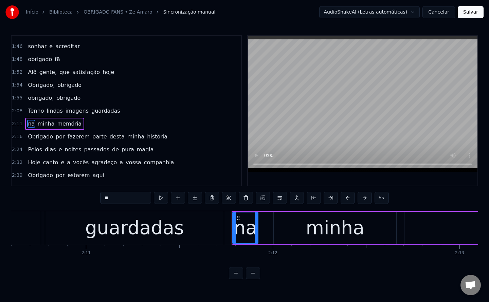
scroll to position [319, 0]
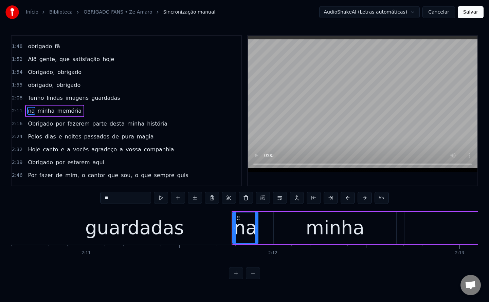
click at [109, 124] on span "desta" at bounding box center [117, 124] width 16 height 8
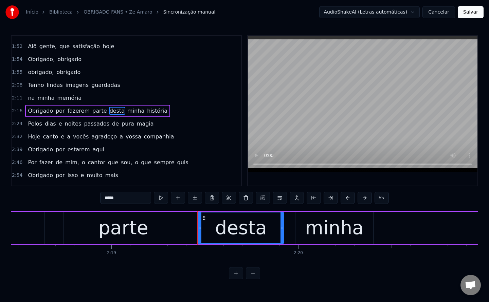
scroll to position [0, 26033]
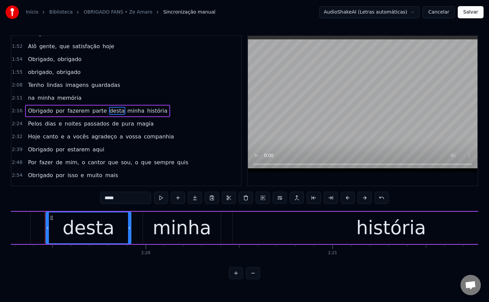
click at [282, 198] on button at bounding box center [280, 198] width 14 height 12
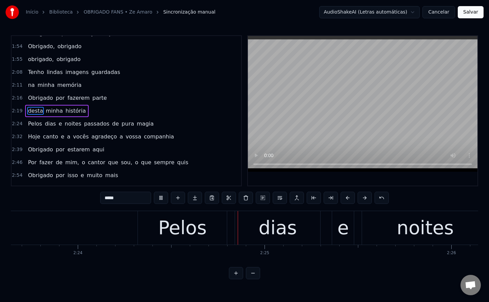
scroll to position [0, 26919]
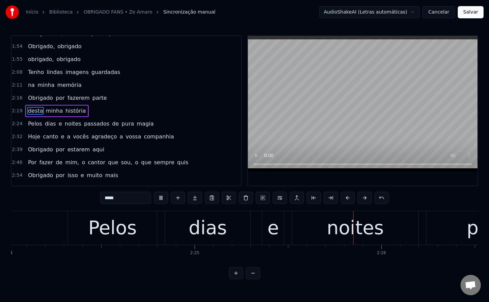
click at [83, 123] on span "passados" at bounding box center [96, 124] width 27 height 8
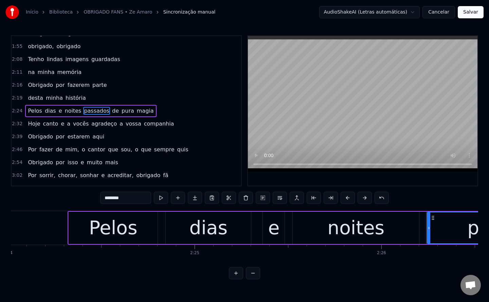
click at [111, 110] on span "de" at bounding box center [115, 111] width 8 height 8
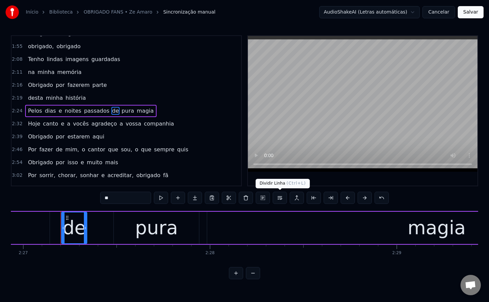
scroll to position [0, 27480]
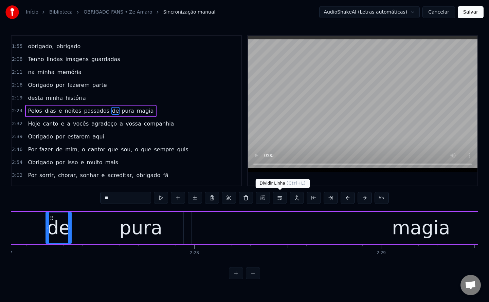
click at [280, 199] on button at bounding box center [280, 198] width 14 height 12
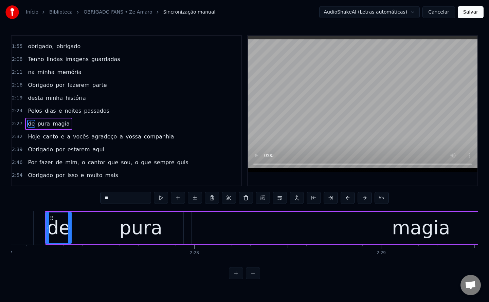
scroll to position [370, 0]
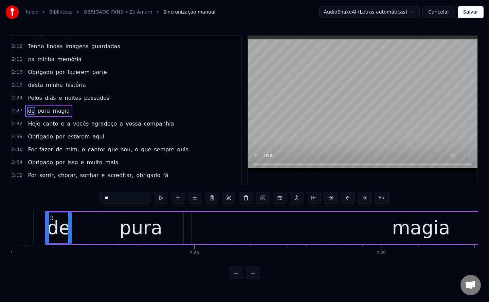
click at [119, 125] on span "a" at bounding box center [121, 124] width 5 height 8
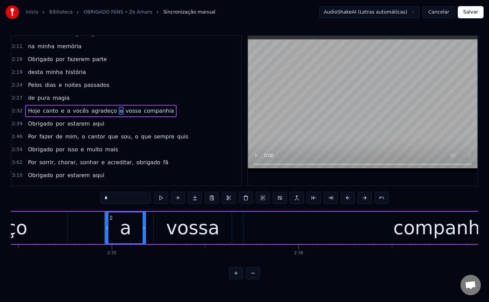
scroll to position [0, 28930]
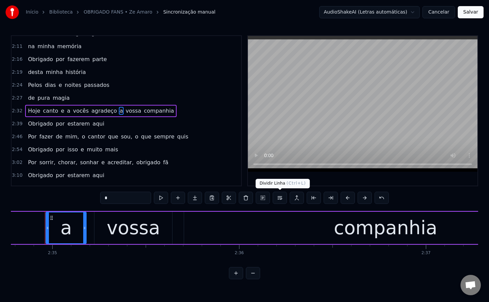
click at [281, 203] on button at bounding box center [280, 198] width 14 height 12
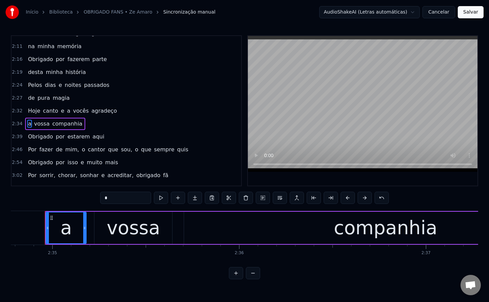
scroll to position [396, 0]
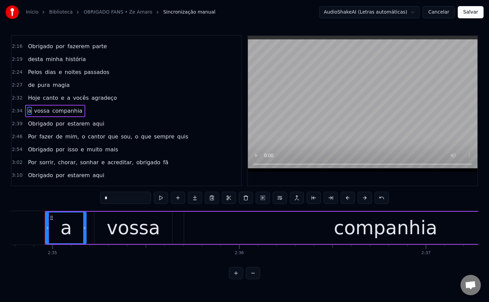
click at [70, 135] on span "mim," at bounding box center [72, 137] width 15 height 8
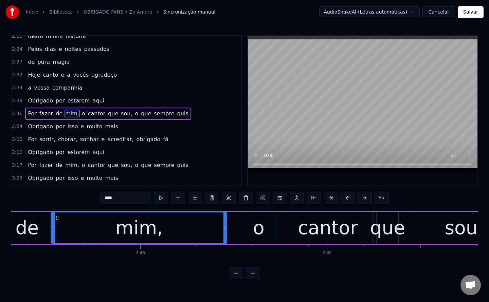
scroll to position [0, 31278]
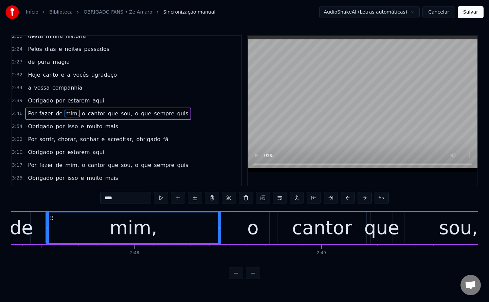
click at [136, 197] on input "****" at bounding box center [125, 198] width 51 height 12
click at [80, 114] on span "o" at bounding box center [82, 114] width 5 height 8
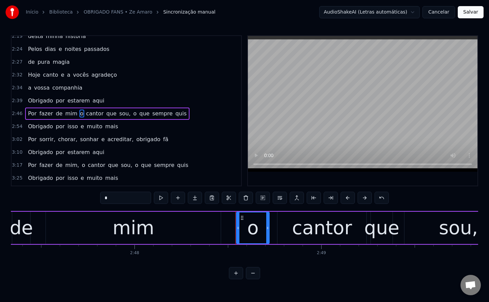
scroll to position [422, 0]
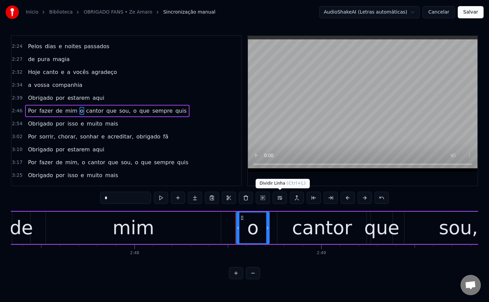
click at [279, 200] on button at bounding box center [280, 198] width 14 height 12
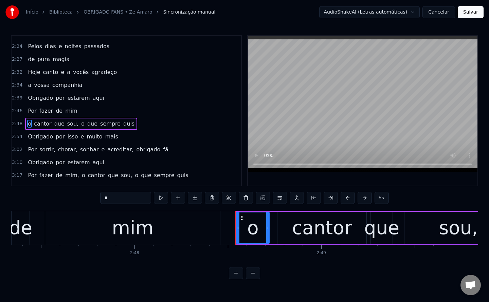
scroll to position [435, 0]
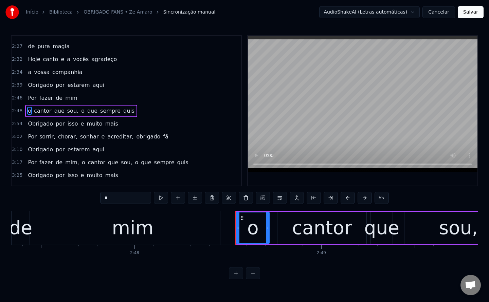
click at [67, 113] on span "sou," at bounding box center [73, 111] width 13 height 8
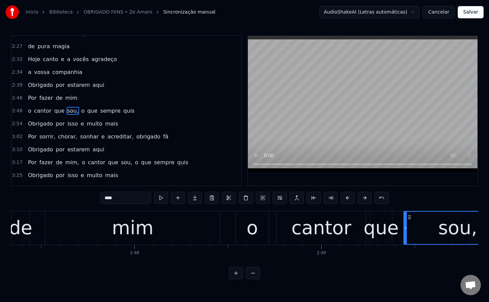
click at [134, 198] on input "****" at bounding box center [125, 198] width 51 height 12
click at [79, 112] on span "o" at bounding box center [81, 111] width 5 height 8
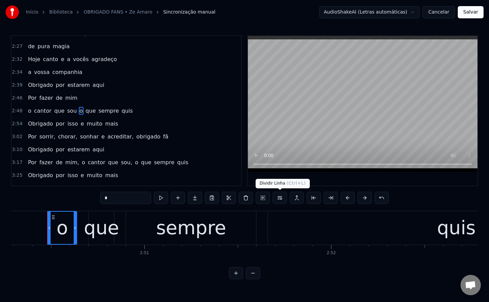
scroll to position [0, 31831]
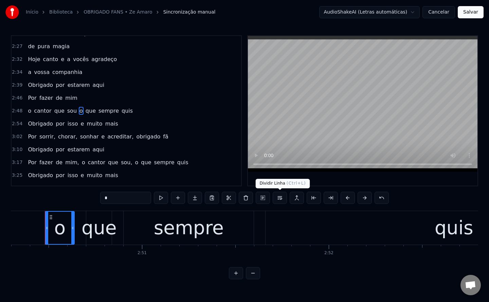
click at [280, 199] on button at bounding box center [280, 198] width 14 height 12
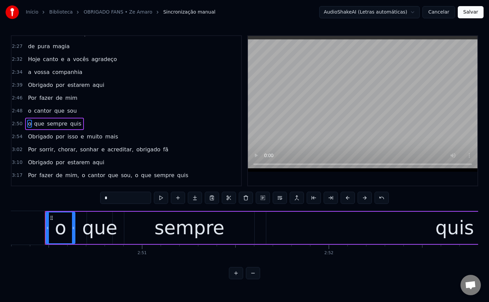
scroll to position [448, 0]
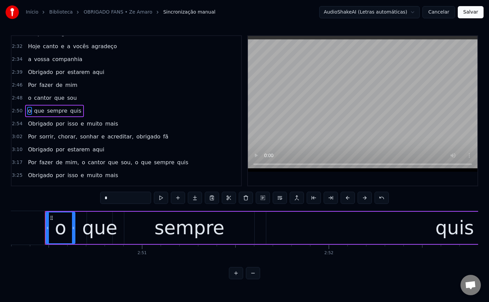
click at [68, 138] on span "chorar," at bounding box center [67, 137] width 21 height 8
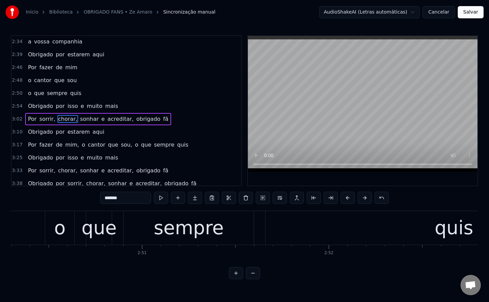
scroll to position [474, 0]
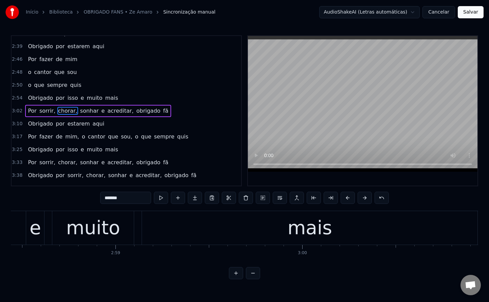
click at [133, 200] on input "*******" at bounding box center [125, 198] width 51 height 12
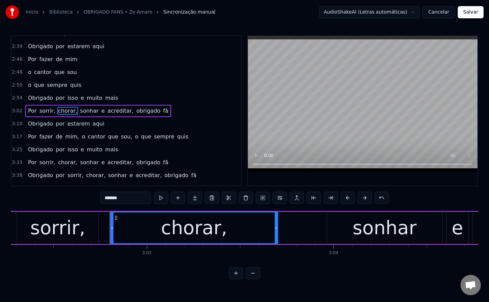
scroll to position [0, 34134]
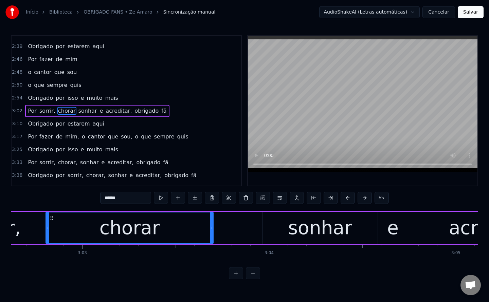
click at [78, 110] on span "sonhar" at bounding box center [88, 111] width 20 height 8
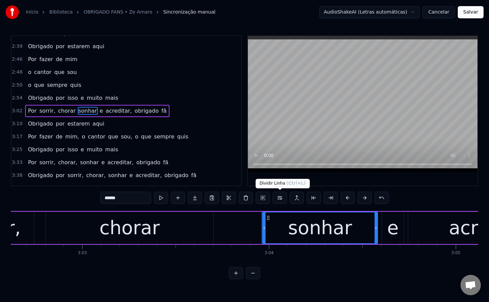
click at [279, 196] on button at bounding box center [280, 198] width 14 height 12
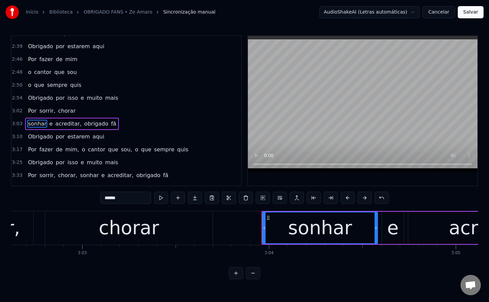
scroll to position [487, 0]
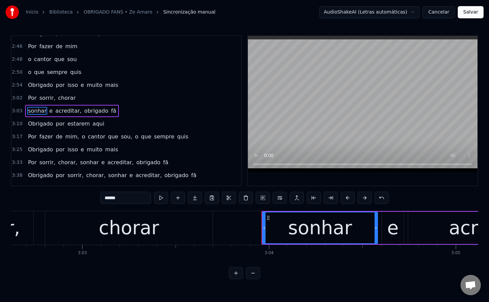
click at [62, 109] on span "acreditar," at bounding box center [69, 111] width 28 height 8
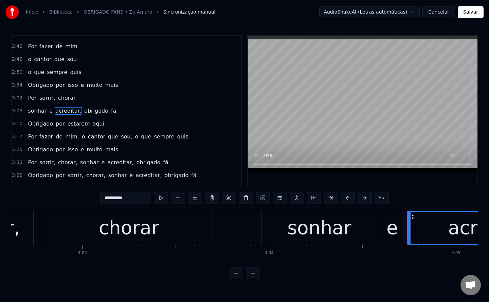
click at [136, 202] on input "**********" at bounding box center [125, 198] width 51 height 12
click at [83, 112] on span "obrigado" at bounding box center [94, 111] width 25 height 8
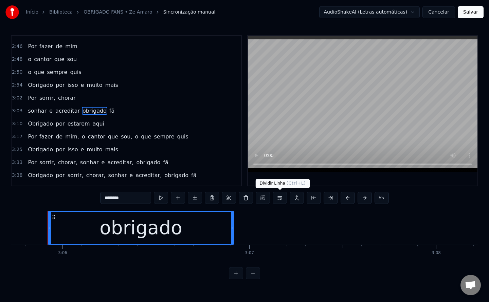
scroll to position [0, 34717]
click at [279, 198] on button at bounding box center [280, 198] width 14 height 12
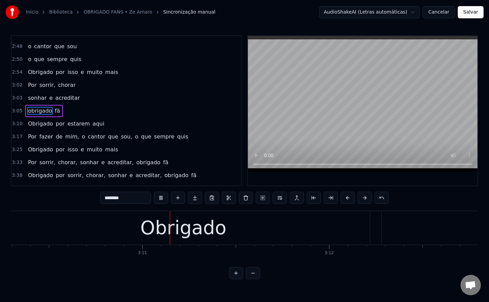
scroll to position [0, 35570]
click at [54, 111] on span "fã" at bounding box center [57, 111] width 6 height 8
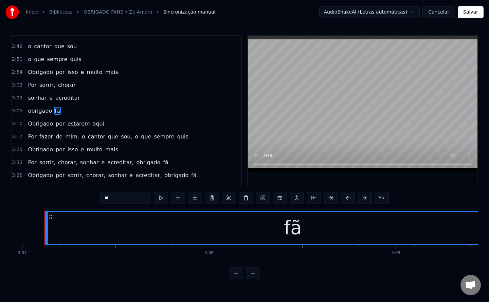
scroll to position [0, 34942]
click at [126, 197] on input "**" at bounding box center [125, 198] width 51 height 12
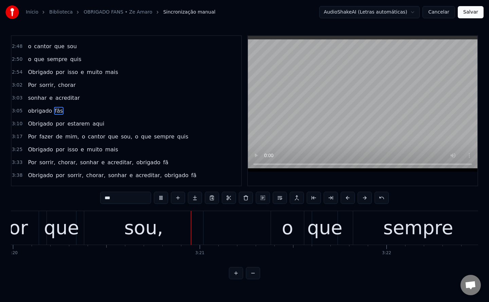
scroll to position [0, 37392]
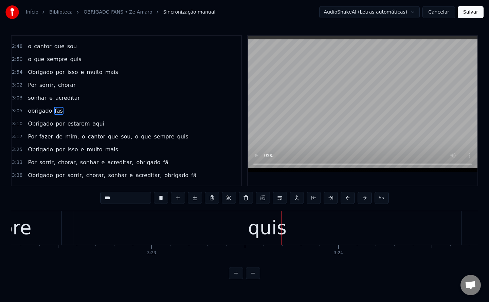
click at [120, 137] on span "sou," at bounding box center [126, 137] width 13 height 8
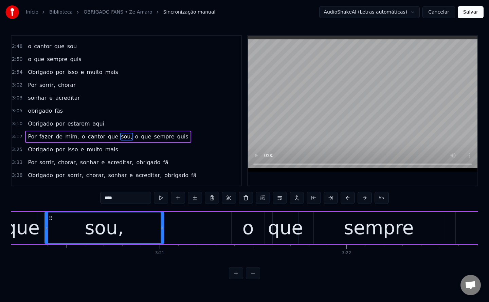
scroll to position [0, 37420]
click at [143, 197] on input "****" at bounding box center [125, 198] width 51 height 12
click at [133, 135] on span "o" at bounding box center [135, 137] width 5 height 8
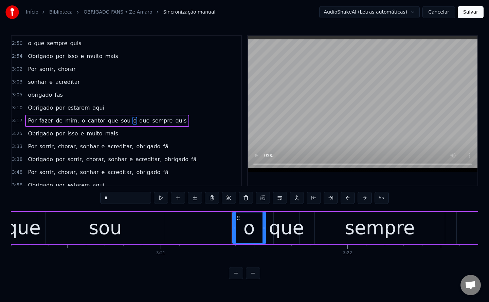
scroll to position [525, 0]
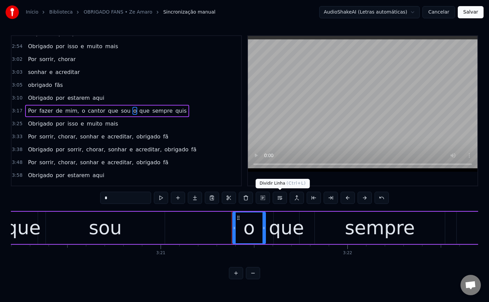
click at [279, 198] on button at bounding box center [280, 198] width 14 height 12
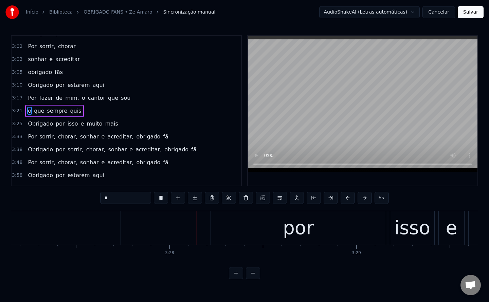
scroll to position [0, 38740]
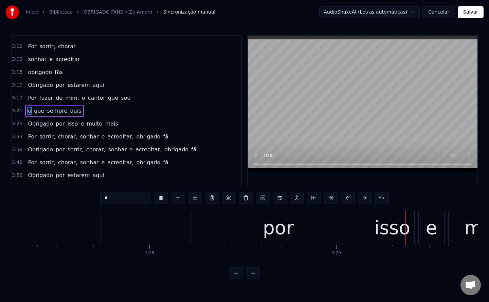
click at [66, 137] on span "chorar," at bounding box center [67, 137] width 21 height 8
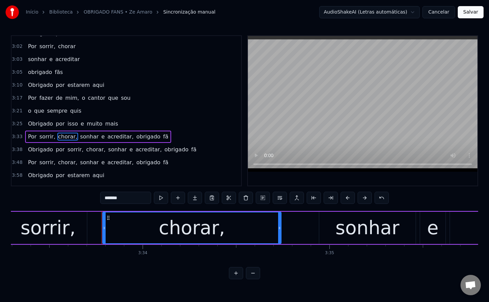
scroll to position [0, 39925]
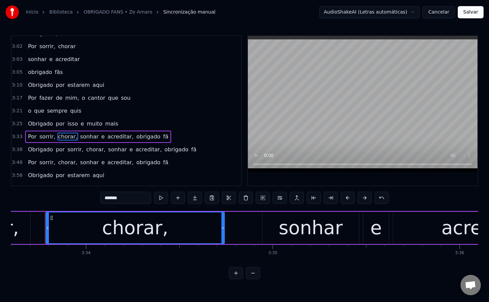
click at [127, 198] on input "*******" at bounding box center [125, 198] width 51 height 12
click at [78, 135] on span "sonhar" at bounding box center [88, 137] width 20 height 8
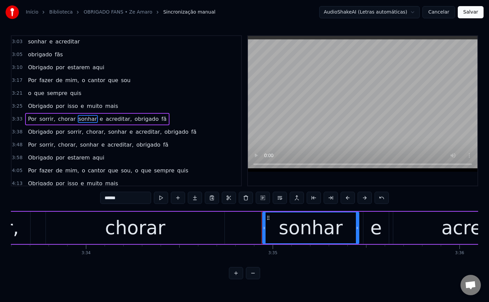
scroll to position [564, 0]
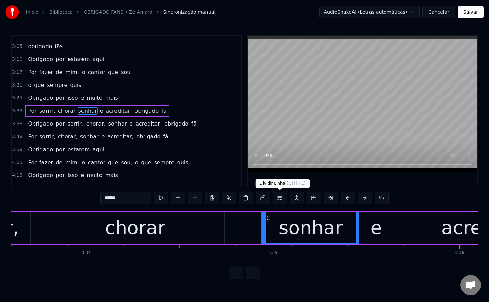
click at [281, 198] on button at bounding box center [280, 198] width 14 height 12
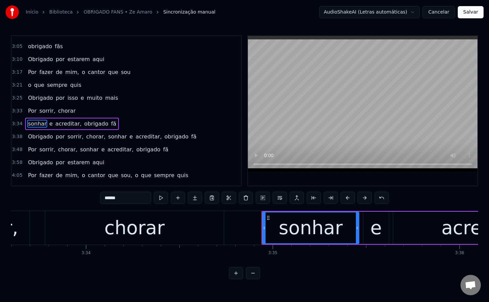
scroll to position [577, 0]
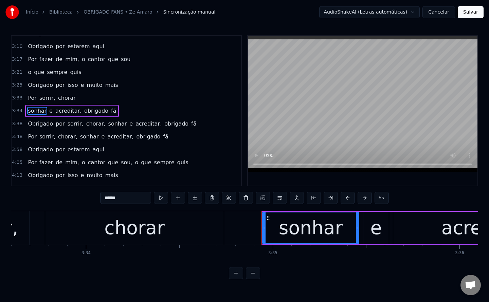
click at [64, 113] on span "acreditar," at bounding box center [69, 111] width 28 height 8
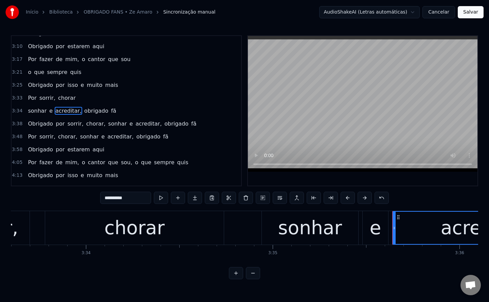
click at [133, 202] on input "**********" at bounding box center [125, 198] width 51 height 12
click at [89, 115] on span "obrigado" at bounding box center [94, 111] width 25 height 8
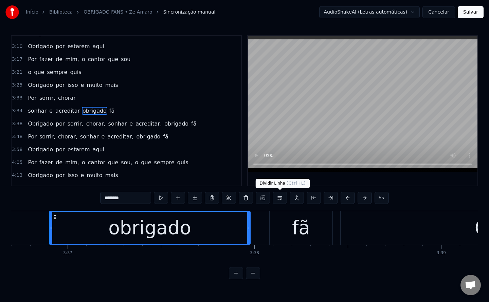
scroll to position [0, 40508]
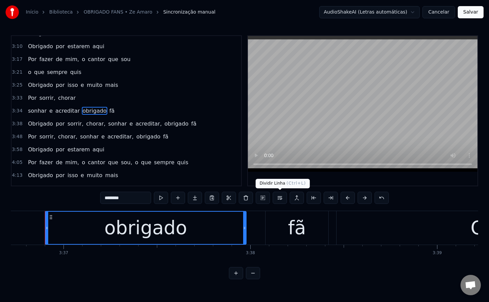
click at [280, 196] on button at bounding box center [280, 198] width 14 height 12
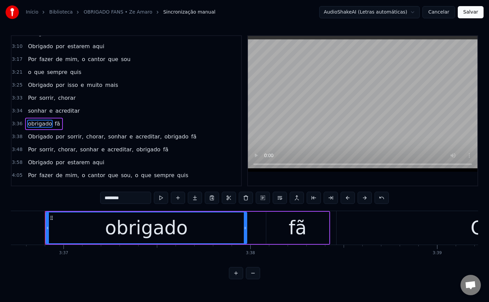
scroll to position [590, 0]
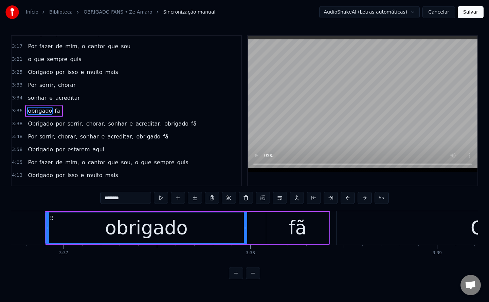
click at [55, 114] on span "fã" at bounding box center [57, 111] width 6 height 8
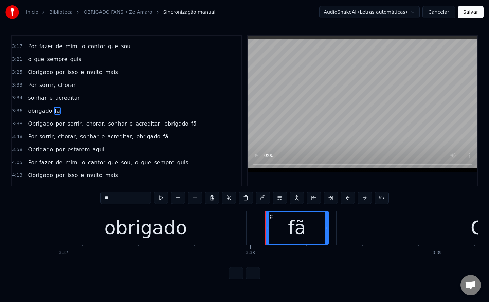
click at [119, 197] on input "**" at bounding box center [125, 198] width 51 height 12
click at [90, 122] on span "chorar," at bounding box center [96, 124] width 21 height 8
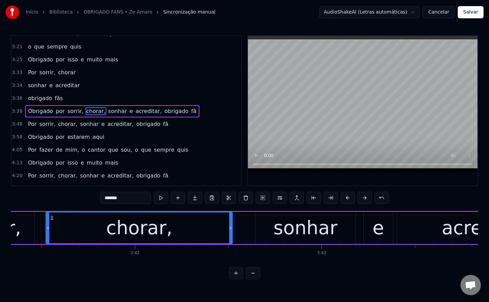
scroll to position [0, 41371]
click at [131, 198] on input "*******" at bounding box center [125, 198] width 51 height 12
click at [106, 113] on span "sonhar" at bounding box center [116, 111] width 20 height 8
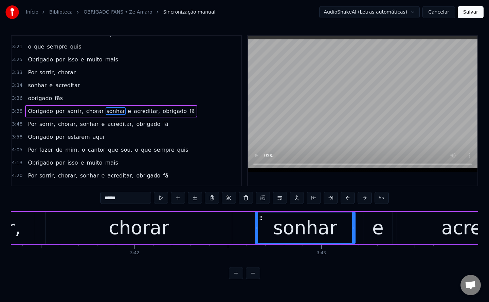
scroll to position [603, 0]
click at [281, 198] on button at bounding box center [280, 198] width 14 height 12
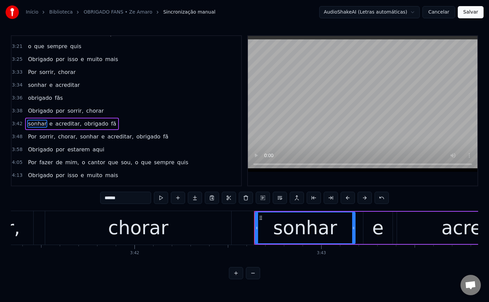
scroll to position [616, 0]
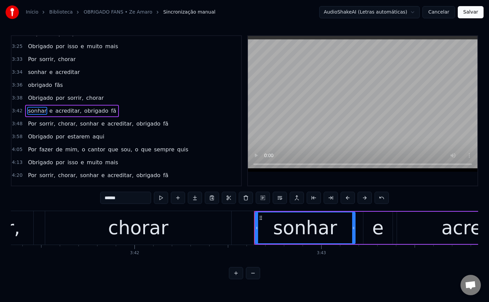
click at [70, 110] on span "acreditar," at bounding box center [69, 111] width 28 height 8
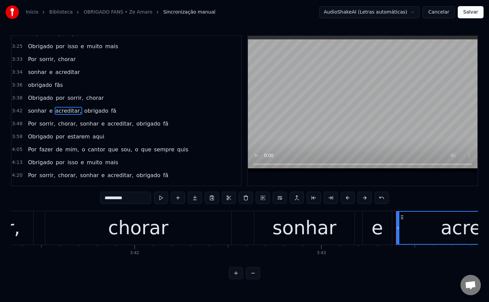
click at [136, 202] on input "**********" at bounding box center [125, 198] width 51 height 12
click at [82, 109] on span "obrigado" at bounding box center [94, 111] width 25 height 8
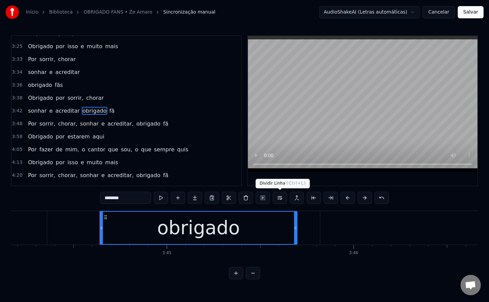
scroll to position [0, 41955]
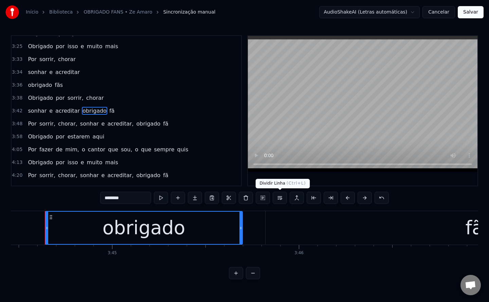
click at [280, 197] on button at bounding box center [280, 198] width 14 height 12
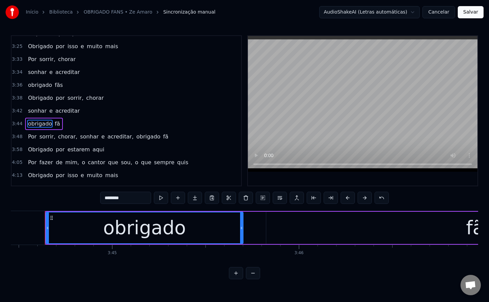
scroll to position [629, 0]
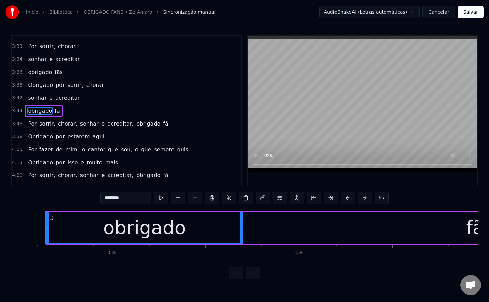
click at [66, 123] on span "chorar," at bounding box center [67, 124] width 21 height 8
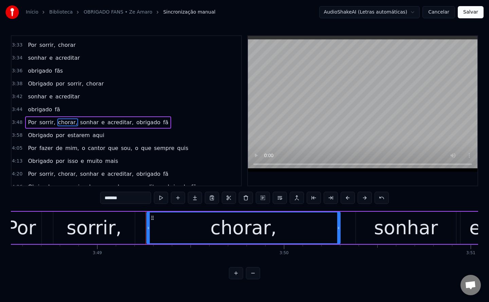
scroll to position [0, 42818]
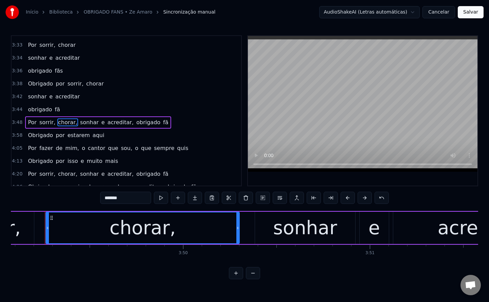
click at [132, 196] on input "*******" at bounding box center [125, 198] width 51 height 12
click at [78, 120] on span "sonhar" at bounding box center [88, 123] width 20 height 8
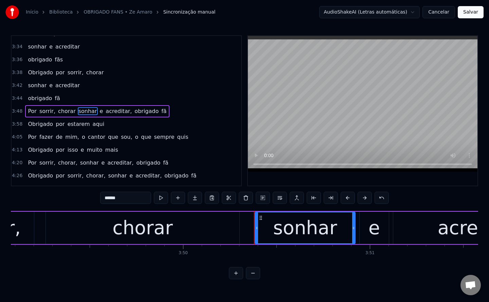
scroll to position [642, 0]
click at [279, 200] on button at bounding box center [280, 198] width 14 height 12
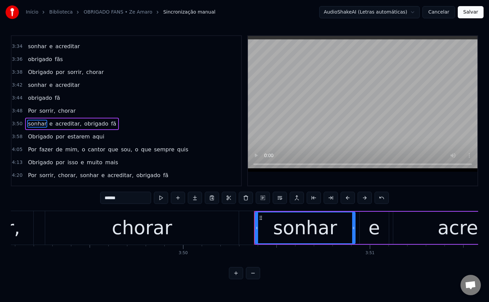
scroll to position [655, 0]
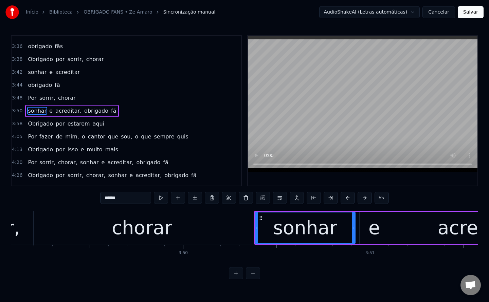
click at [64, 110] on span "acreditar," at bounding box center [69, 111] width 28 height 8
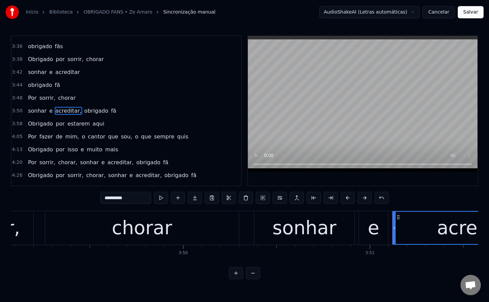
click at [141, 198] on input "**********" at bounding box center [125, 198] width 51 height 12
click at [85, 110] on span "obrigado" at bounding box center [94, 111] width 25 height 8
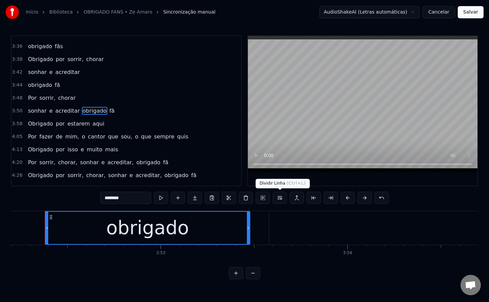
click at [278, 196] on button at bounding box center [280, 198] width 14 height 12
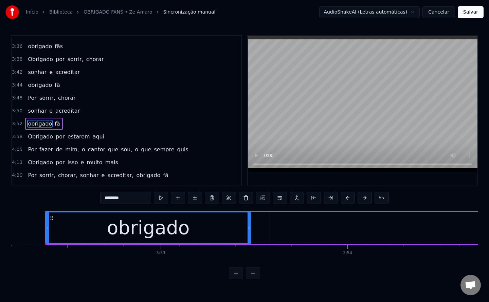
scroll to position [667, 0]
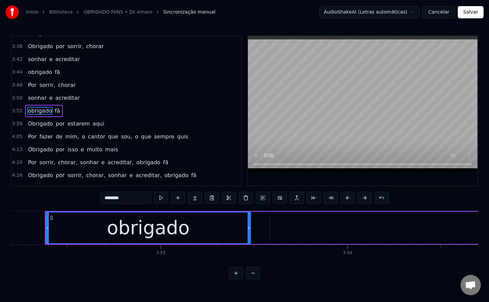
click at [65, 137] on span "mim," at bounding box center [72, 137] width 15 height 8
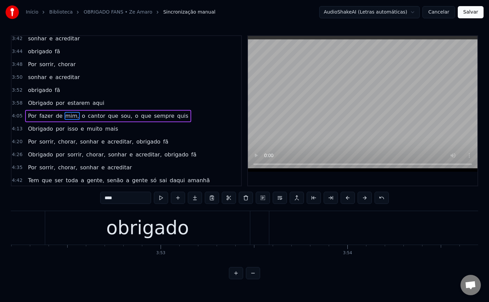
scroll to position [693, 0]
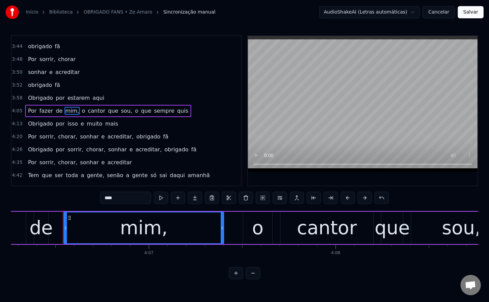
click at [131, 201] on input "****" at bounding box center [125, 198] width 51 height 12
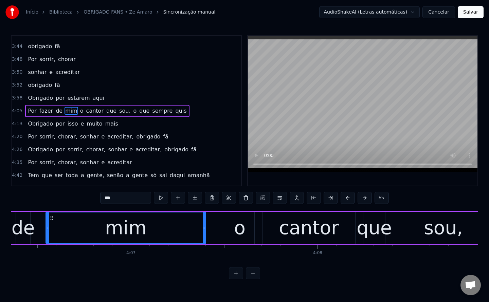
click at [80, 112] on span "o" at bounding box center [82, 111] width 5 height 8
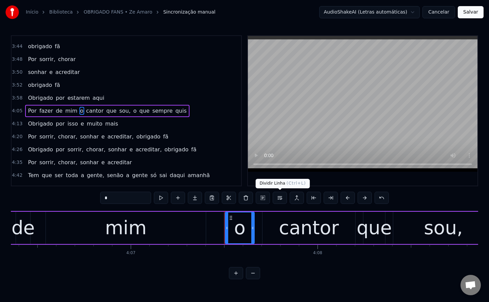
click at [280, 195] on button at bounding box center [280, 198] width 14 height 12
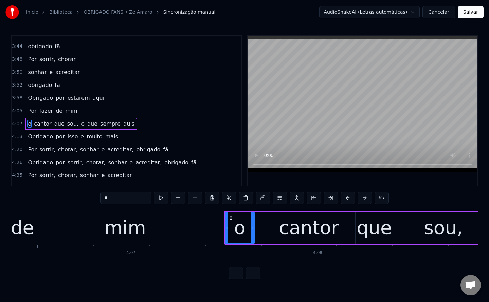
scroll to position [706, 0]
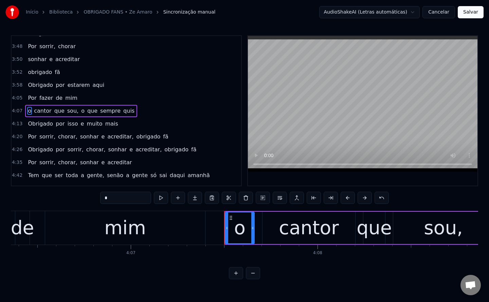
click at [67, 110] on span "sou," at bounding box center [73, 111] width 13 height 8
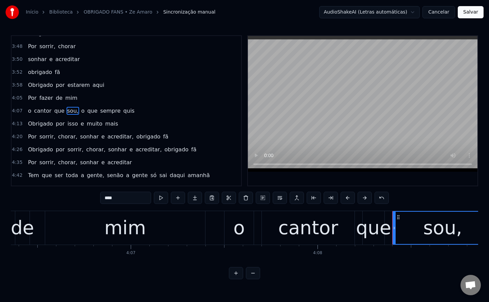
click at [129, 199] on input "****" at bounding box center [125, 198] width 51 height 12
click at [79, 113] on span "o" at bounding box center [81, 111] width 5 height 8
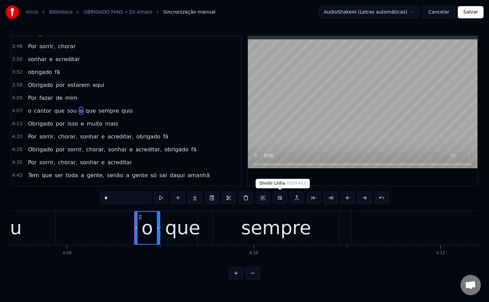
scroll to position [0, 46575]
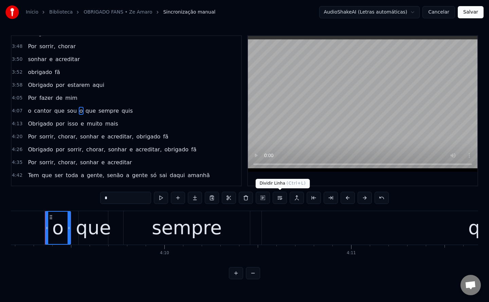
click at [282, 198] on button at bounding box center [280, 198] width 14 height 12
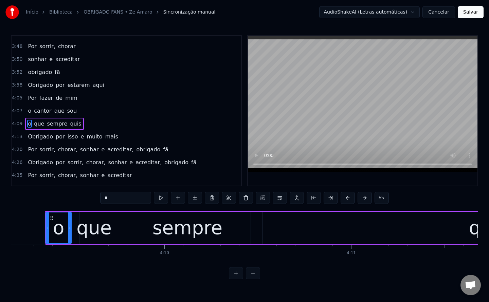
scroll to position [719, 0]
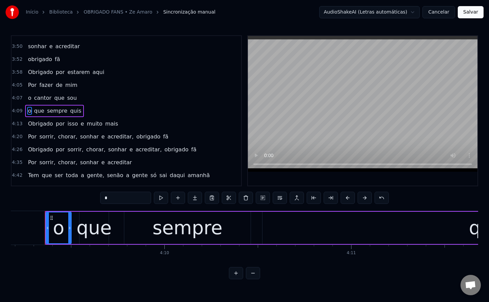
click at [59, 135] on span "chorar," at bounding box center [67, 137] width 21 height 8
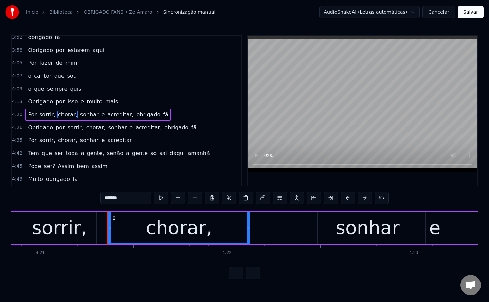
scroll to position [0, 48818]
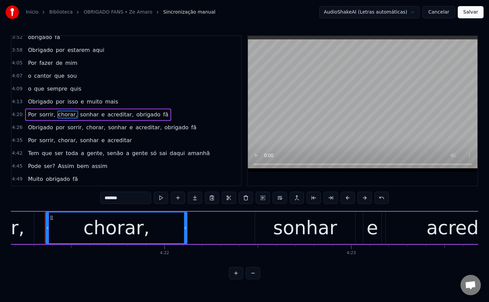
click at [126, 201] on input "*******" at bounding box center [125, 198] width 51 height 12
click at [82, 113] on span "sonhar" at bounding box center [88, 115] width 20 height 8
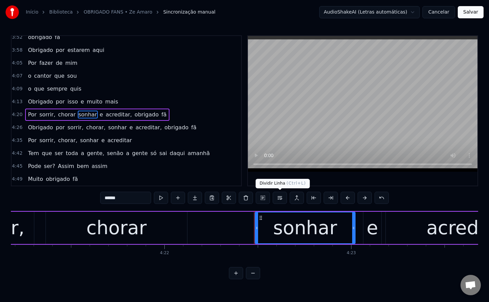
click at [278, 200] on button at bounding box center [280, 198] width 14 height 12
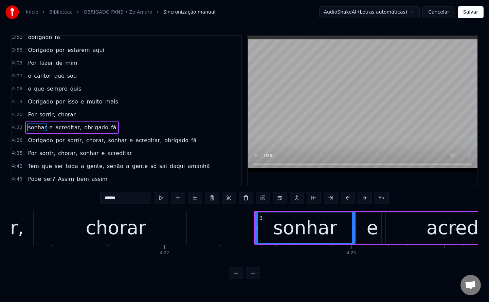
scroll to position [754, 0]
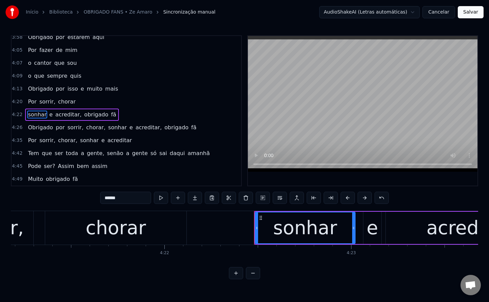
click at [56, 115] on span "acreditar," at bounding box center [69, 115] width 28 height 8
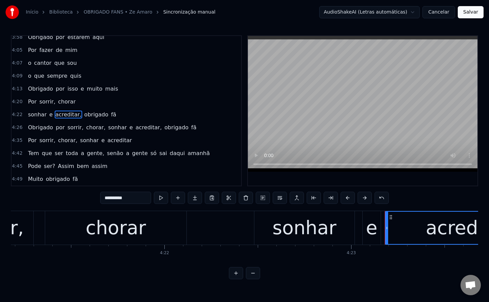
click at [135, 201] on input "**********" at bounding box center [125, 198] width 51 height 12
click at [82, 115] on span "obrigado" at bounding box center [94, 115] width 25 height 8
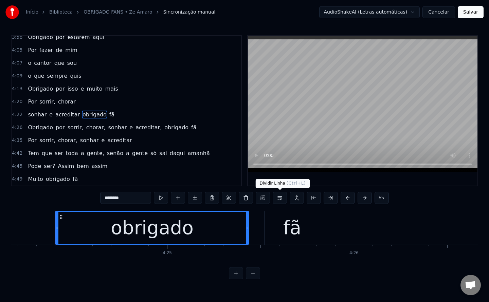
scroll to position [0, 49386]
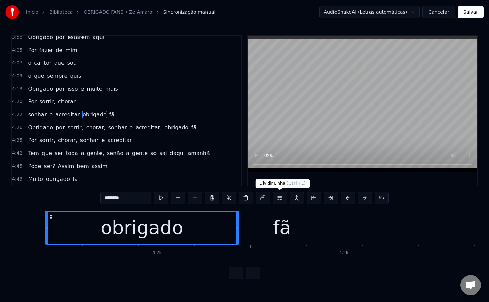
click at [280, 199] on button at bounding box center [280, 198] width 14 height 12
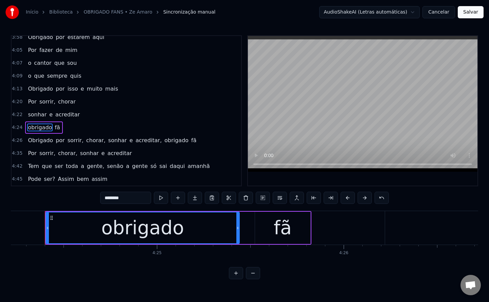
scroll to position [767, 0]
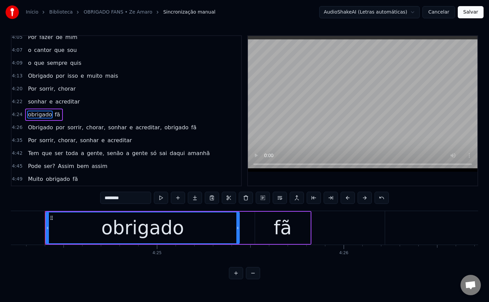
click at [89, 127] on span "chorar," at bounding box center [96, 128] width 21 height 8
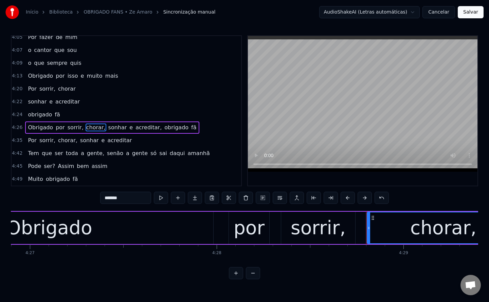
click at [134, 199] on input "*******" at bounding box center [125, 198] width 51 height 12
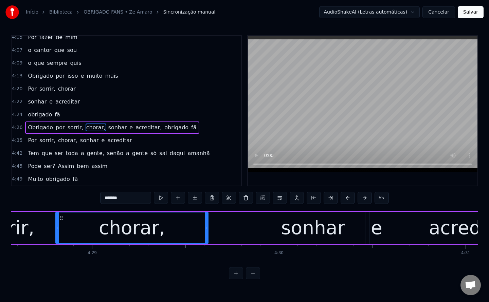
scroll to position [0, 50209]
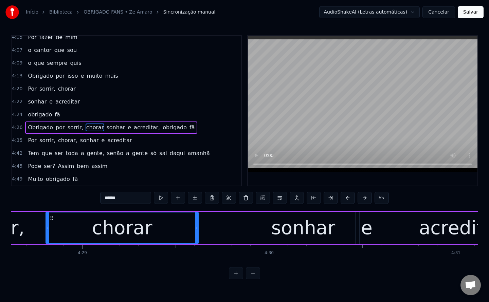
click at [109, 129] on span "sonhar" at bounding box center [116, 128] width 20 height 8
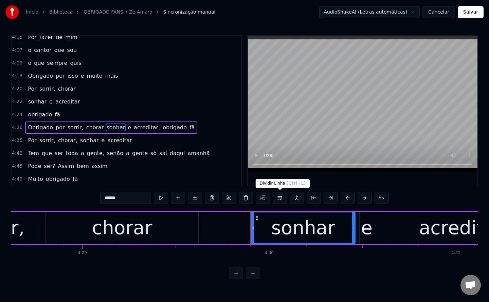
click at [280, 198] on button at bounding box center [280, 198] width 14 height 12
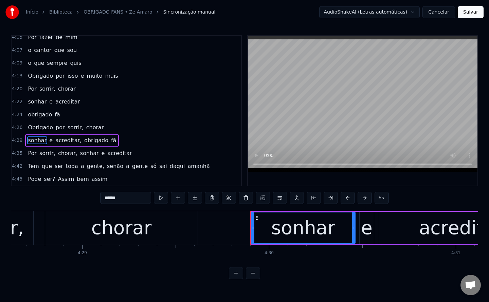
scroll to position [780, 0]
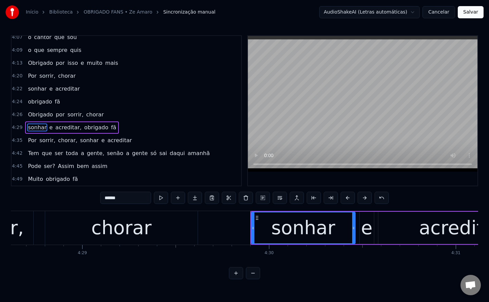
click at [58, 128] on span "acreditar," at bounding box center [69, 128] width 28 height 8
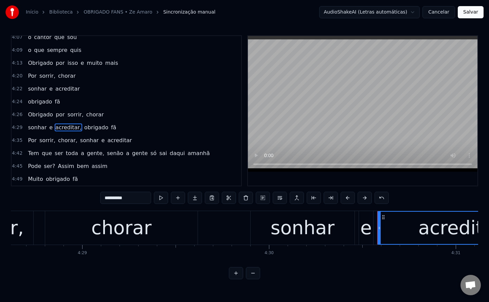
click at [141, 198] on input "**********" at bounding box center [125, 198] width 51 height 12
click at [82, 127] on span "obrigado" at bounding box center [94, 128] width 25 height 8
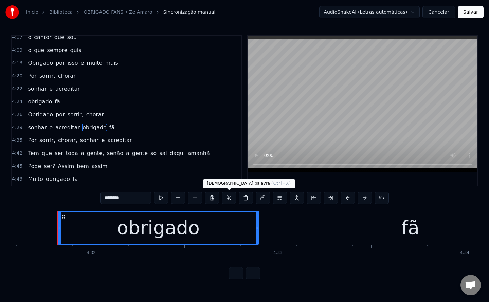
scroll to position [0, 50773]
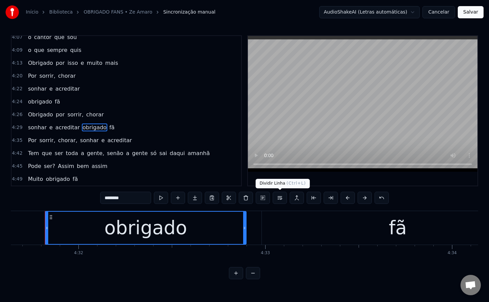
click at [279, 197] on button at bounding box center [280, 198] width 14 height 12
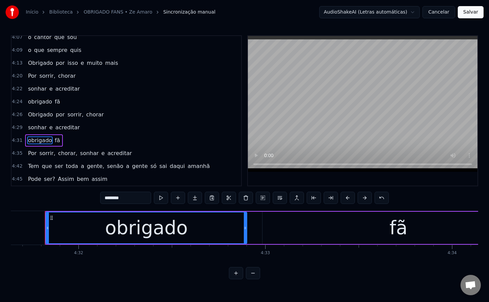
scroll to position [793, 0]
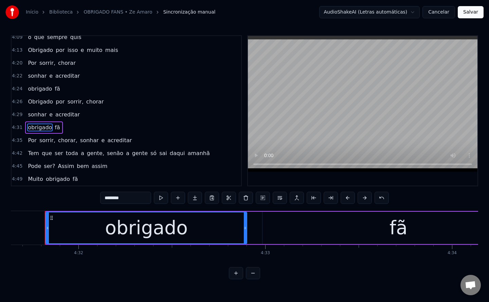
click at [80, 141] on span "sonhar" at bounding box center [90, 141] width 20 height 8
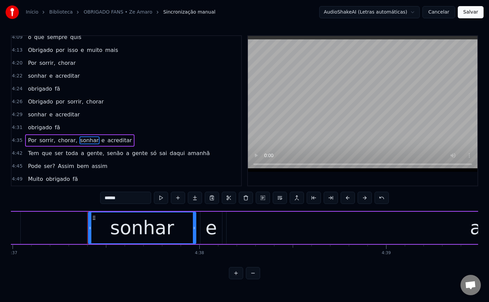
scroll to position [0, 51816]
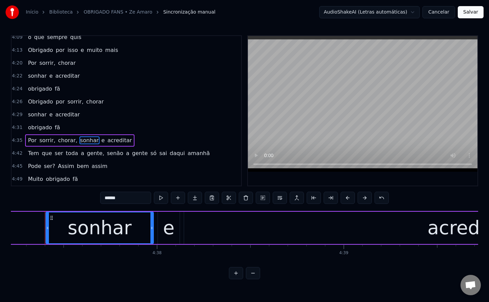
click at [57, 141] on span "chorar," at bounding box center [67, 141] width 21 height 8
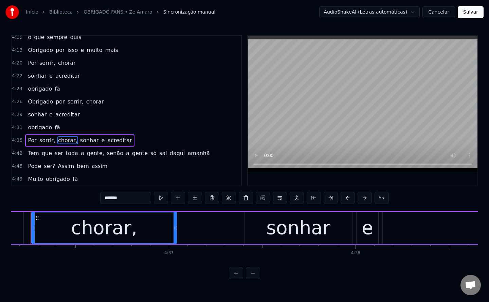
scroll to position [0, 51603]
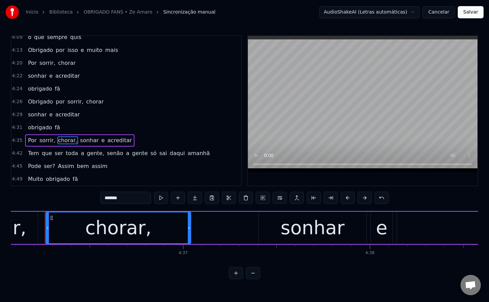
click at [141, 194] on input "*******" at bounding box center [125, 198] width 51 height 12
click at [82, 141] on span "sonhar" at bounding box center [88, 141] width 20 height 8
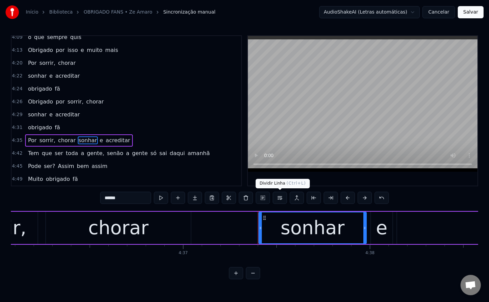
click at [279, 197] on button at bounding box center [280, 198] width 14 height 12
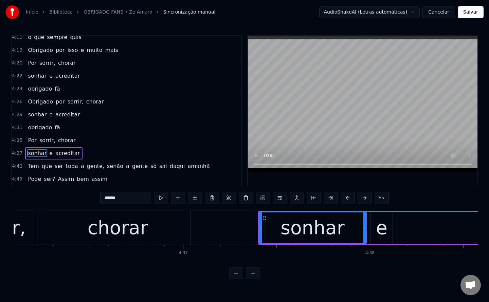
scroll to position [806, 0]
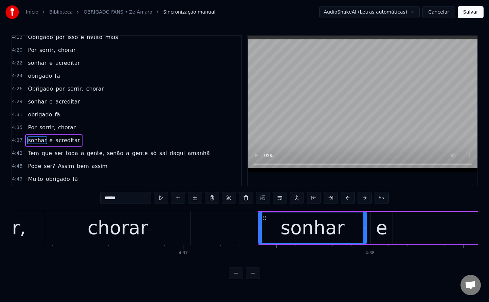
click at [90, 153] on span "gente," at bounding box center [95, 154] width 19 height 8
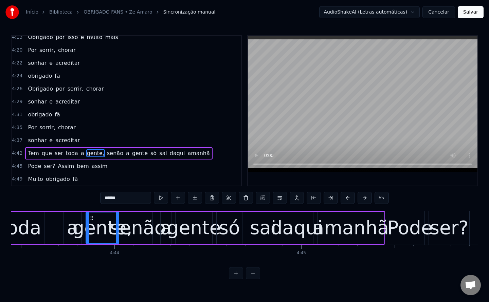
scroll to position [0, 53020]
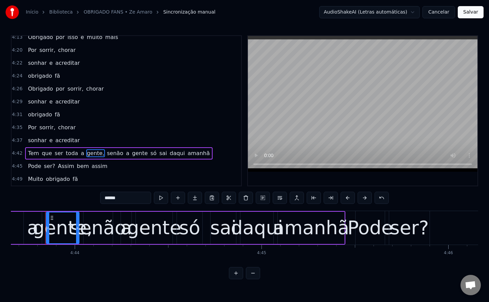
click at [142, 198] on input "******" at bounding box center [125, 198] width 51 height 12
click at [105, 154] on span "senão" at bounding box center [114, 154] width 18 height 8
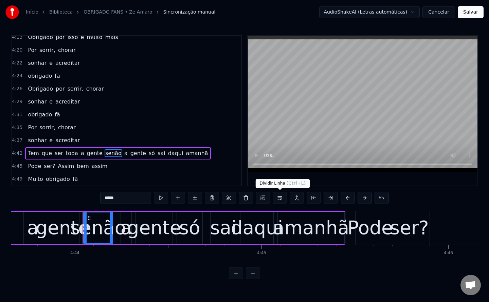
click at [276, 200] on button at bounding box center [280, 198] width 14 height 12
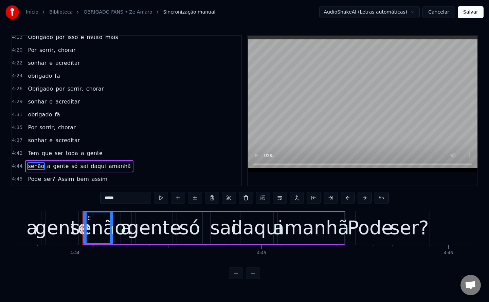
scroll to position [819, 0]
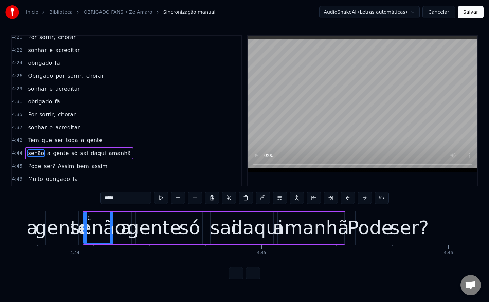
click at [43, 166] on span "ser?" at bounding box center [49, 166] width 13 height 8
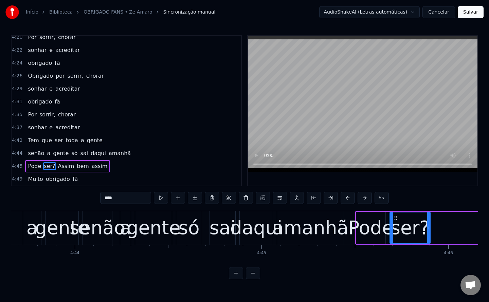
click at [133, 199] on input "****" at bounding box center [125, 198] width 51 height 12
click at [57, 165] on span "Assim" at bounding box center [63, 166] width 18 height 8
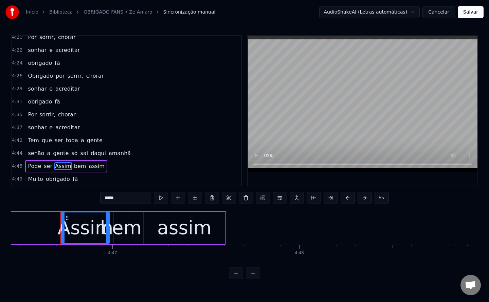
scroll to position [0, 53558]
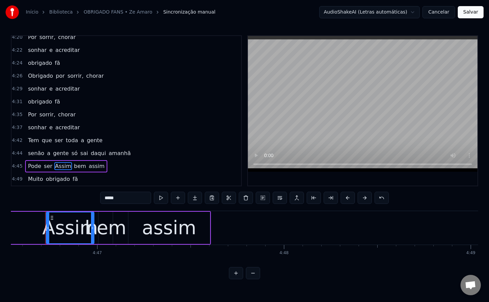
click at [280, 201] on button at bounding box center [280, 198] width 14 height 12
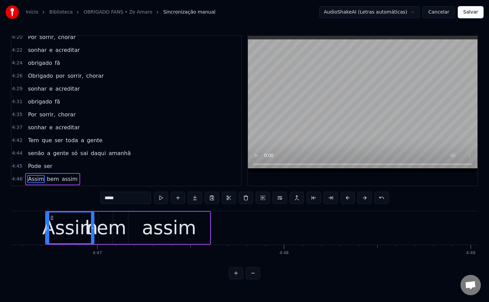
scroll to position [832, 0]
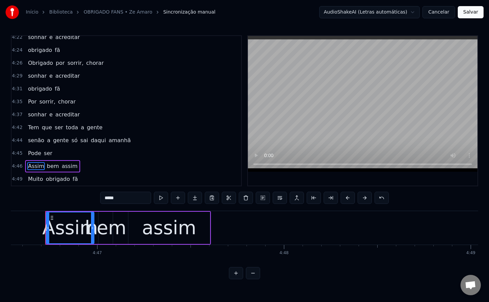
click at [47, 167] on span "bem" at bounding box center [53, 166] width 14 height 8
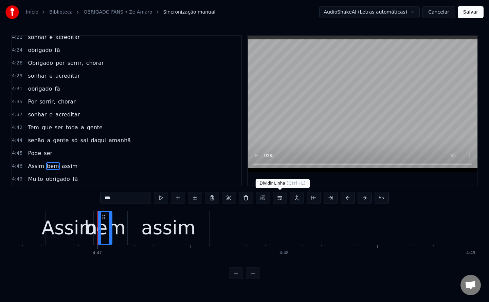
click at [282, 200] on button at bounding box center [280, 198] width 14 height 12
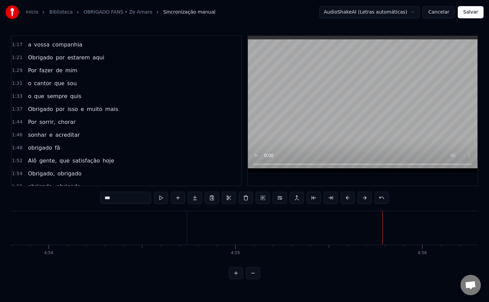
scroll to position [219, 0]
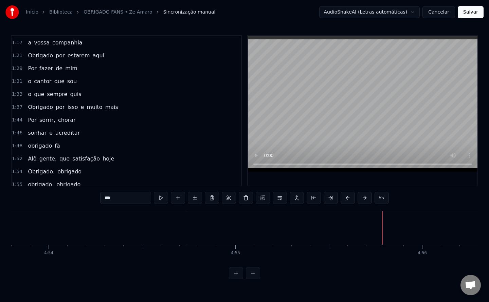
click at [54, 146] on span "fã" at bounding box center [57, 146] width 6 height 8
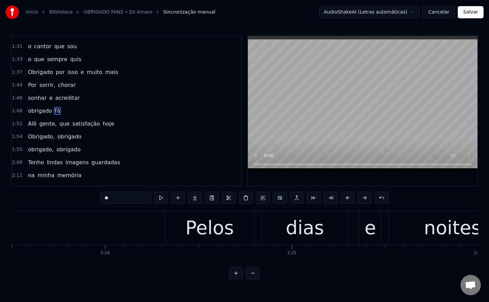
scroll to position [0, 20471]
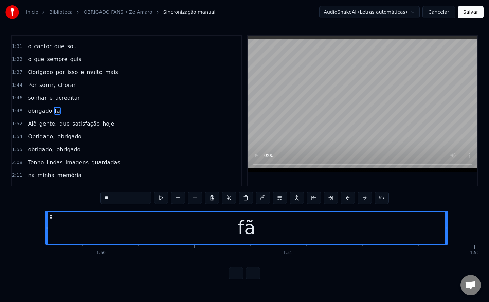
drag, startPoint x: 121, startPoint y: 197, endPoint x: 0, endPoint y: 185, distance: 122.0
click at [0, 185] on div "Início Biblioteca OBRIGADO FANS • Ze [PERSON_NAME] manual AudioShakeAI (Letras …" at bounding box center [244, 140] width 489 height 280
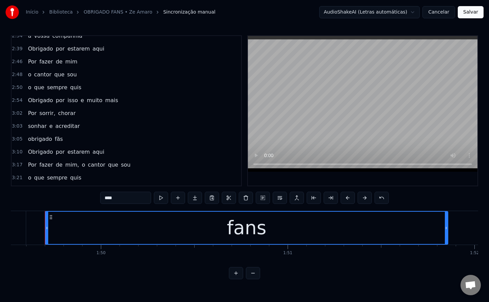
scroll to position [474, 0]
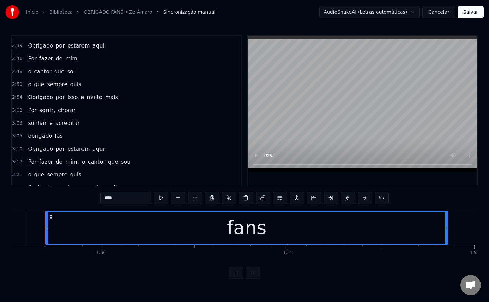
click at [54, 138] on span "fãs" at bounding box center [59, 136] width 10 height 8
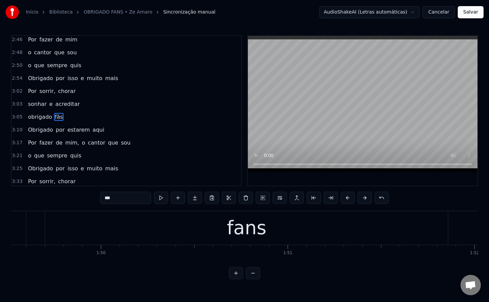
scroll to position [500, 0]
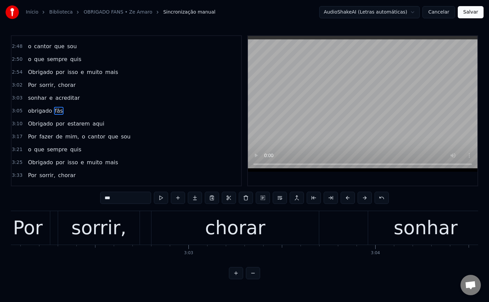
drag, startPoint x: 127, startPoint y: 197, endPoint x: 0, endPoint y: 189, distance: 127.4
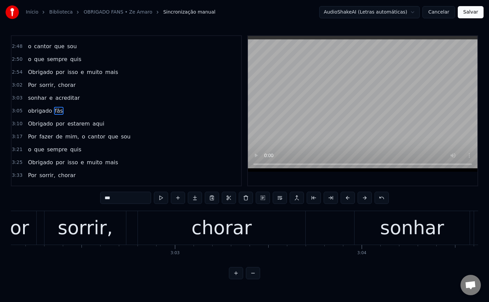
click at [0, 189] on div "Início Biblioteca OBRIGADO FANS • Ze [PERSON_NAME] manual AudioShakeAI (Letras …" at bounding box center [244, 140] width 489 height 280
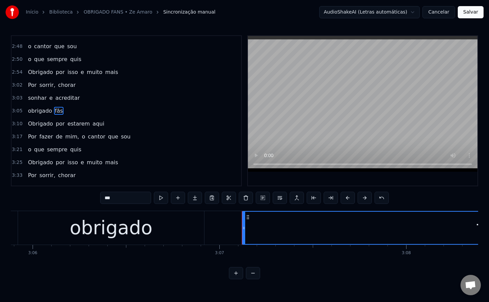
scroll to position [0, 34942]
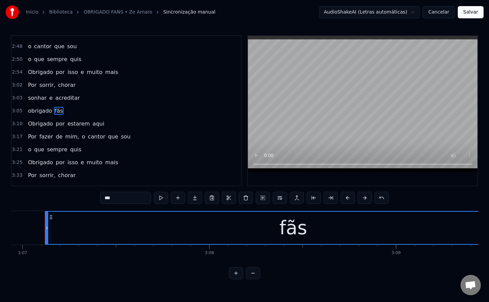
paste input "*"
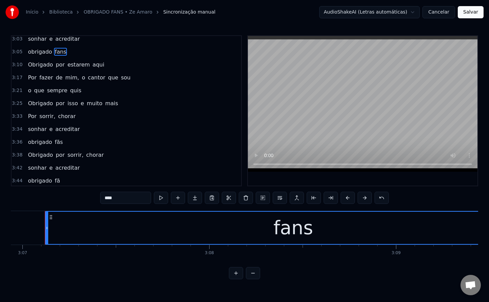
scroll to position [559, 0]
click at [56, 141] on span "fãs" at bounding box center [59, 142] width 10 height 8
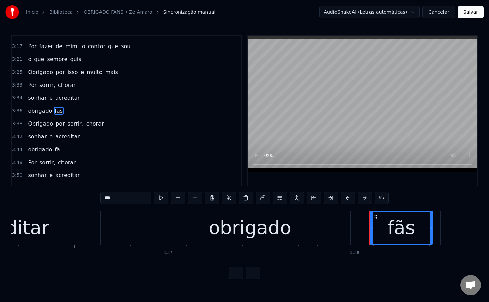
scroll to position [0, 40728]
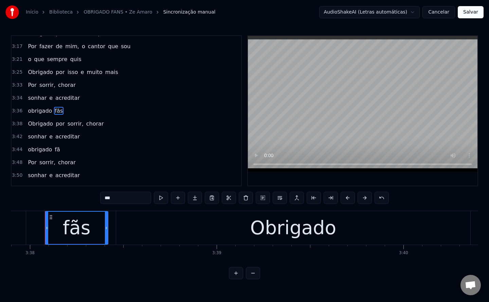
drag, startPoint x: 120, startPoint y: 199, endPoint x: 0, endPoint y: 158, distance: 126.9
click at [0, 158] on div "Início Biblioteca OBRIGADO FANS • Ze [PERSON_NAME] manual AudioShakeAI (Letras …" at bounding box center [244, 140] width 489 height 280
paste input "*"
click at [54, 151] on span "fã" at bounding box center [57, 150] width 6 height 8
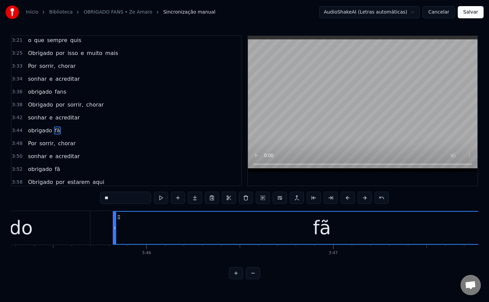
scroll to position [0, 42175]
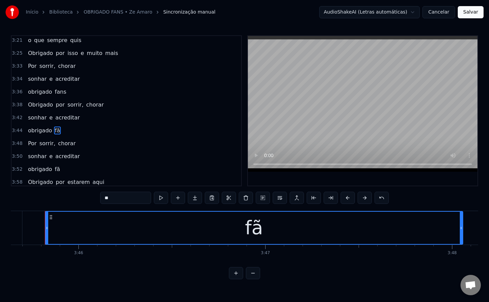
drag, startPoint x: 118, startPoint y: 196, endPoint x: 0, endPoint y: 169, distance: 120.8
click at [0, 169] on div "Início Biblioteca OBRIGADO FANS • Ze [PERSON_NAME] manual AudioShakeAI (Letras …" at bounding box center [244, 140] width 489 height 280
paste input "**"
click at [54, 169] on span "fã" at bounding box center [57, 170] width 6 height 8
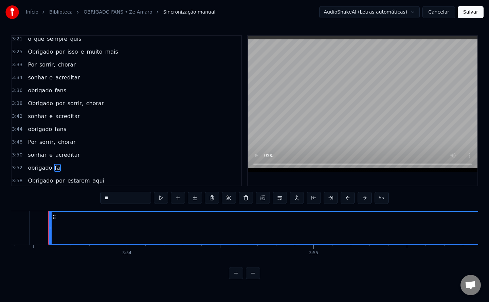
scroll to position [0, 43626]
drag, startPoint x: 124, startPoint y: 197, endPoint x: 0, endPoint y: 191, distance: 124.5
click at [0, 191] on div "Início Biblioteca OBRIGADO FANS • Ze [PERSON_NAME] manual AudioShakeAI (Letras …" at bounding box center [244, 140] width 489 height 280
paste input "**"
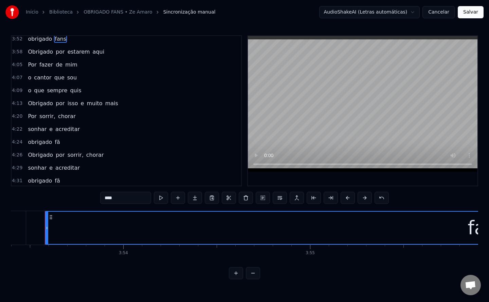
scroll to position [740, 0]
click at [55, 141] on span "fã" at bounding box center [57, 142] width 6 height 8
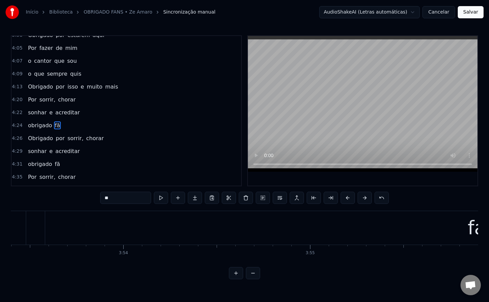
scroll to position [771, 0]
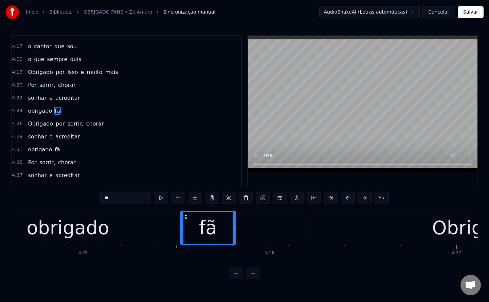
drag, startPoint x: 122, startPoint y: 198, endPoint x: 0, endPoint y: 198, distance: 122.0
click at [0, 198] on div "Início Biblioteca OBRIGADO FANS • Ze [PERSON_NAME] manual AudioShakeAI (Letras …" at bounding box center [244, 140] width 489 height 280
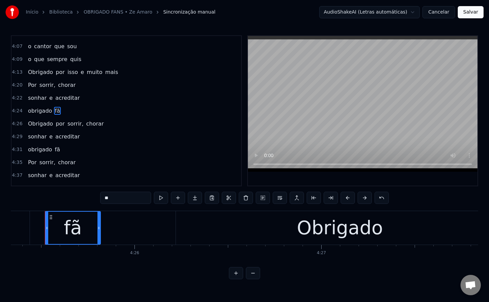
paste input "**"
click at [54, 152] on span "fã" at bounding box center [57, 150] width 6 height 8
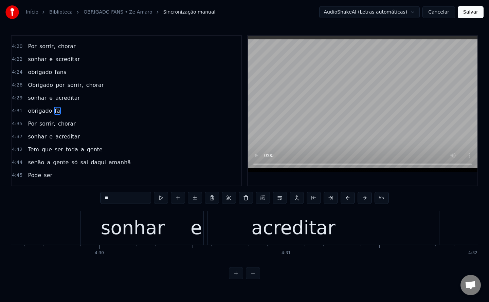
scroll to position [0, 50990]
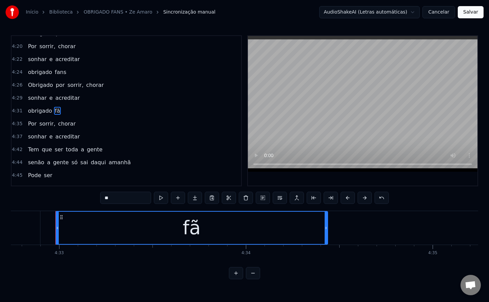
drag, startPoint x: 122, startPoint y: 196, endPoint x: 0, endPoint y: 209, distance: 122.3
click at [0, 209] on div "Início Biblioteca OBRIGADO FANS • Ze [PERSON_NAME] manual AudioShakeAI (Letras …" at bounding box center [244, 140] width 489 height 280
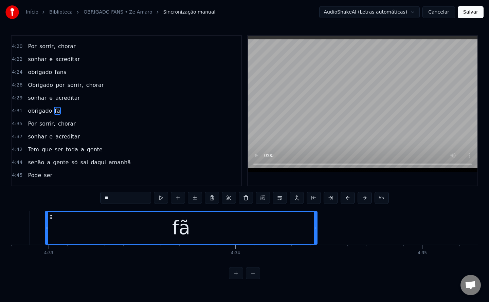
paste input "**"
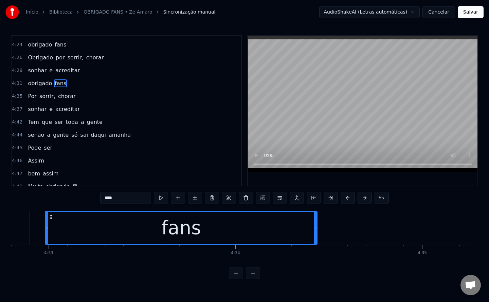
scroll to position [845, 0]
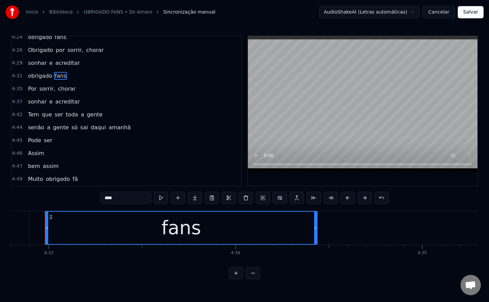
click at [72, 180] on span "fã" at bounding box center [75, 179] width 6 height 8
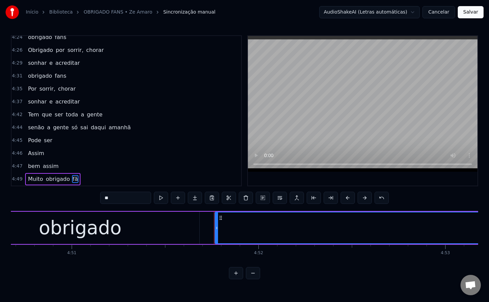
scroll to position [0, 54500]
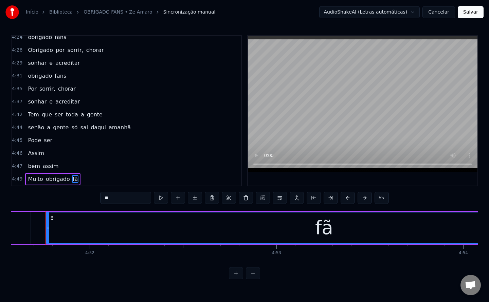
drag, startPoint x: 138, startPoint y: 196, endPoint x: 0, endPoint y: 224, distance: 141.2
click at [0, 224] on div "Início Biblioteca OBRIGADO FANS • Ze [PERSON_NAME] manual AudioShakeAI (Letras …" at bounding box center [244, 140] width 489 height 280
paste input "**"
click at [123, 200] on input "****" at bounding box center [125, 198] width 51 height 12
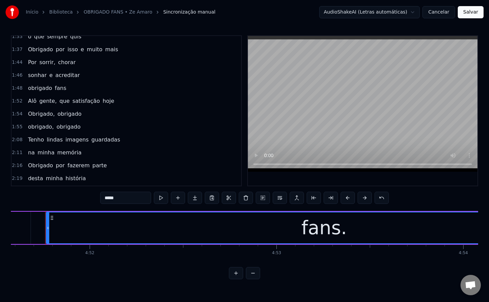
scroll to position [0, 0]
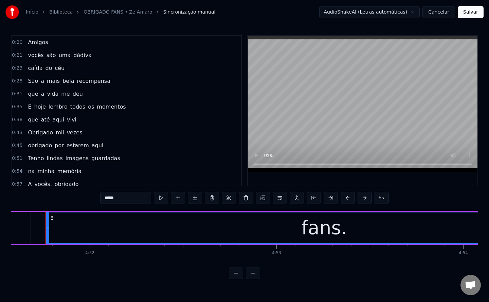
type input "*****"
click at [479, 12] on button "Salvar" at bounding box center [471, 12] width 26 height 12
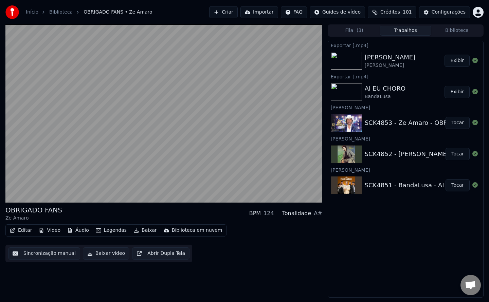
click at [109, 252] on button "Baixar vídeo" at bounding box center [106, 254] width 47 height 12
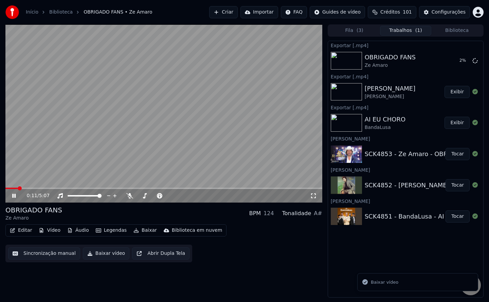
click at [451, 94] on button "Exibir" at bounding box center [457, 92] width 25 height 12
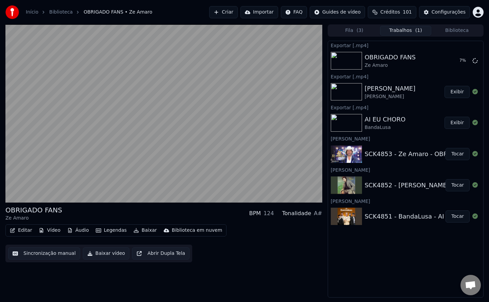
click at [215, 279] on div "OBRIGADO FANS Ze Amaro BPM 124 Tonalidade A# Editar Vídeo Áudio Legendas Baixar…" at bounding box center [163, 161] width 317 height 274
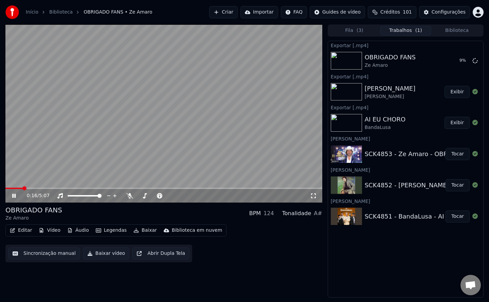
click at [184, 126] on video at bounding box center [163, 113] width 317 height 178
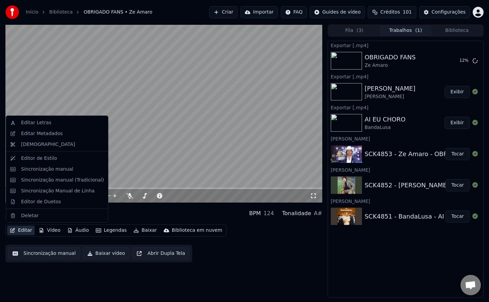
click at [23, 230] on button "Editar" at bounding box center [21, 231] width 28 height 10
click at [38, 121] on div "Editar Letras" at bounding box center [36, 123] width 30 height 7
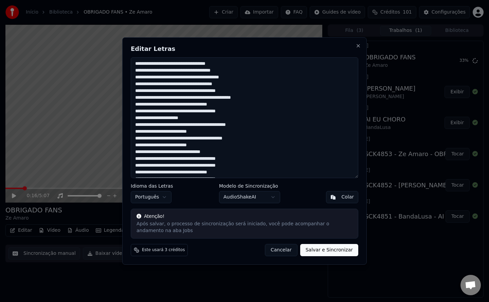
click at [278, 249] on button "Cancelar" at bounding box center [281, 250] width 33 height 12
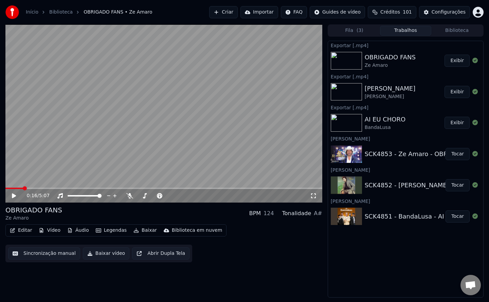
click at [236, 12] on button "Criar" at bounding box center [223, 12] width 29 height 12
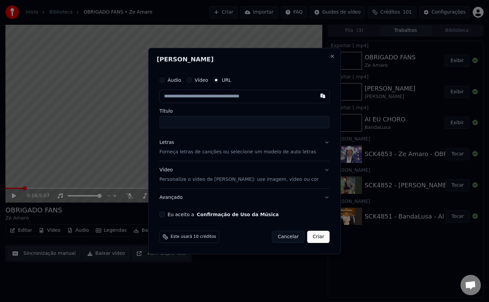
click at [177, 227] on form "Áudio Vídeo URL Título Letras Forneça letras de canções ou selecione um modelo …" at bounding box center [245, 158] width 176 height 175
click at [165, 214] on button "Eu aceito a Confirmação de Uso da Música" at bounding box center [162, 214] width 5 height 5
click at [316, 98] on button "button" at bounding box center [323, 96] width 14 height 12
type input "**********"
drag, startPoint x: 213, startPoint y: 122, endPoint x: 0, endPoint y: 144, distance: 214.3
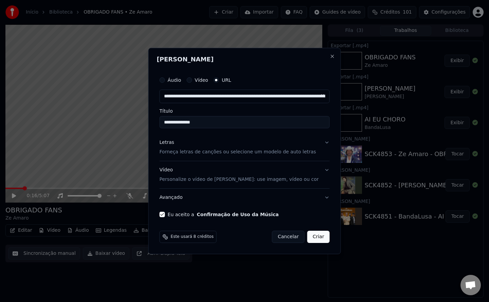
click at [0, 144] on body "Início Biblioteca OBRIGADO FANS • Ze Amaro Criar Importar FAQ Guides de vídeo C…" at bounding box center [244, 151] width 489 height 302
type input "**********"
click at [312, 234] on button "Criar" at bounding box center [319, 237] width 22 height 12
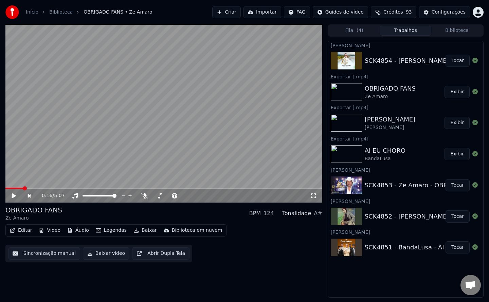
click at [455, 59] on button "Tocar" at bounding box center [458, 61] width 24 height 12
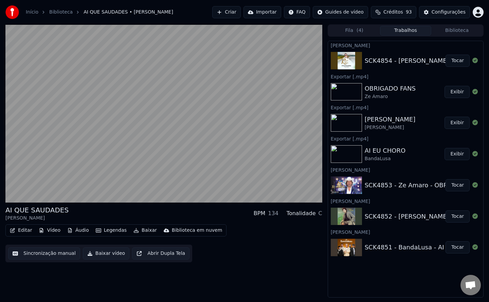
click at [50, 255] on button "Sincronização manual" at bounding box center [44, 254] width 72 height 12
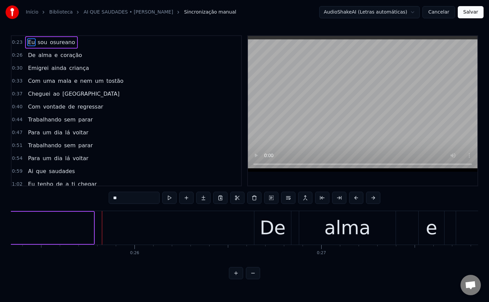
scroll to position [0, 4737]
click at [51, 45] on span "osureano" at bounding box center [62, 42] width 27 height 8
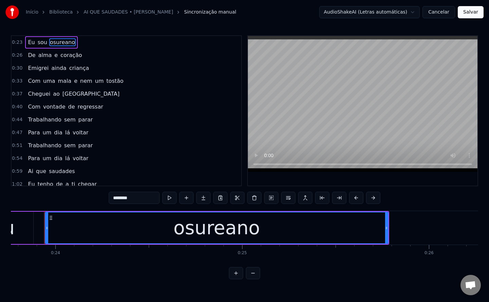
scroll to position [0, 4441]
drag, startPoint x: 139, startPoint y: 194, endPoint x: 0, endPoint y: 196, distance: 139.4
click at [0, 196] on div "Início Biblioteca AI QUE SAUDADES • [PERSON_NAME] Sincronização manual AudioSha…" at bounding box center [244, 140] width 489 height 280
type input "*"
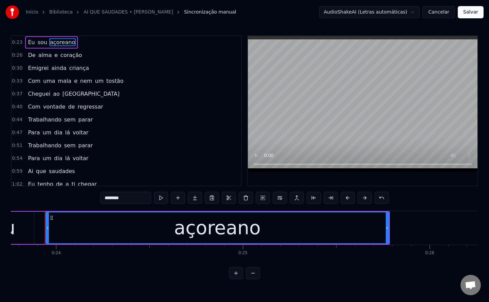
type input "********"
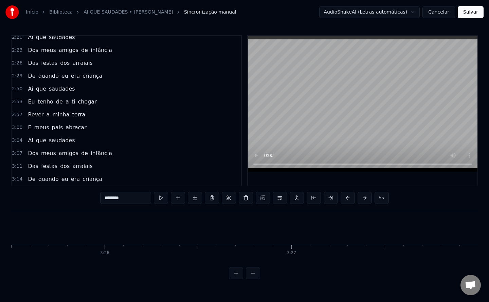
scroll to position [0, 38411]
click at [472, 13] on button "Salvar" at bounding box center [471, 12] width 26 height 12
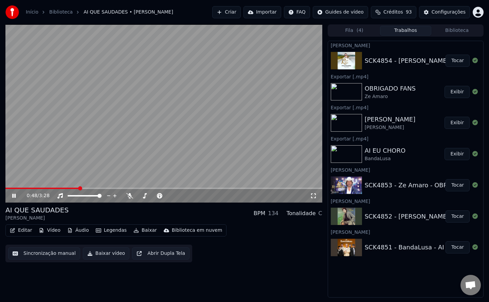
click at [104, 255] on button "Baixar vídeo" at bounding box center [106, 254] width 47 height 12
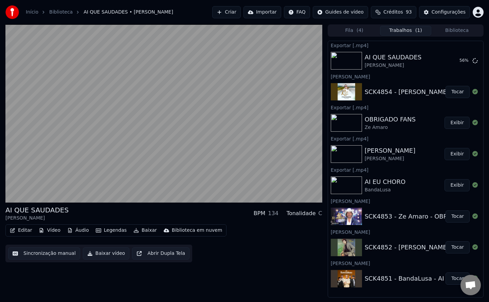
click at [392, 11] on span "Créditos" at bounding box center [394, 12] width 20 height 7
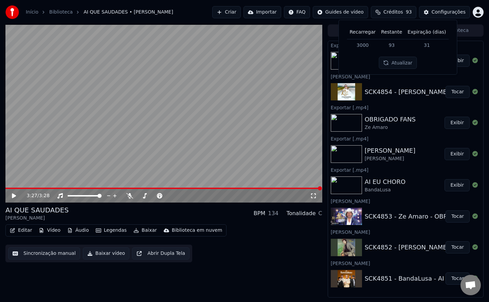
click at [288, 269] on div "3:27 / 3:28 AI QUE SAUDADES [PERSON_NAME] BPM 134 Tonalidade C Editar Vídeo Áud…" at bounding box center [163, 161] width 317 height 274
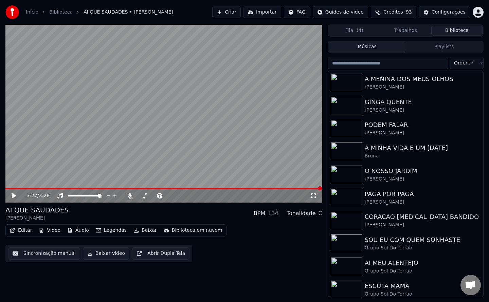
click at [462, 32] on button "Biblioteca" at bounding box center [457, 31] width 51 height 10
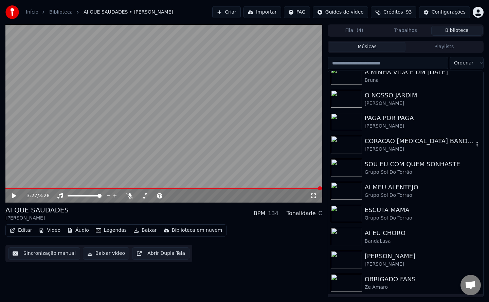
scroll to position [75, 0]
click at [395, 283] on div "OBRIGADO FANS" at bounding box center [419, 281] width 109 height 10
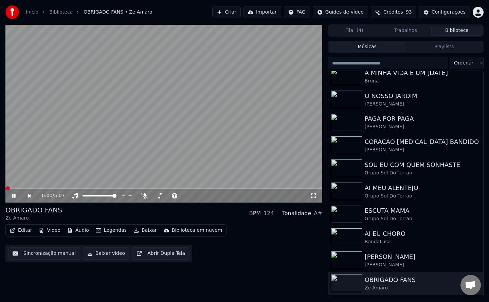
click at [186, 139] on video at bounding box center [163, 113] width 317 height 178
click at [402, 13] on span "Créditos" at bounding box center [394, 12] width 20 height 7
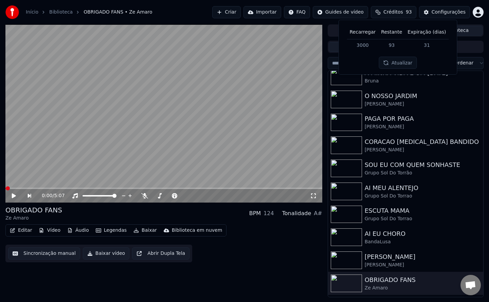
click at [402, 13] on span "Créditos" at bounding box center [394, 12] width 20 height 7
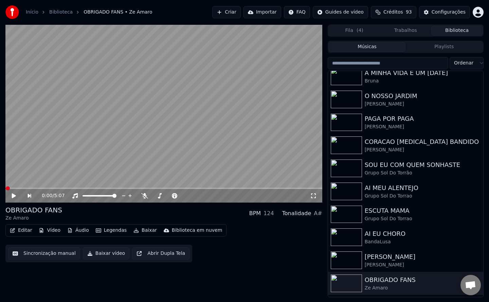
click at [402, 13] on span "Créditos" at bounding box center [394, 12] width 20 height 7
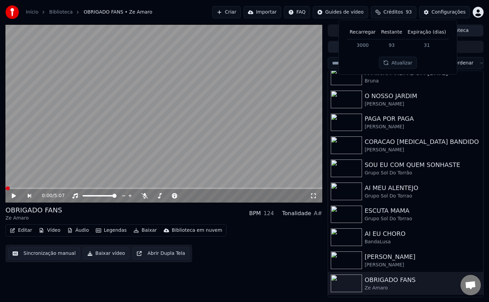
click at [466, 288] on span "Open chat" at bounding box center [470, 286] width 11 height 10
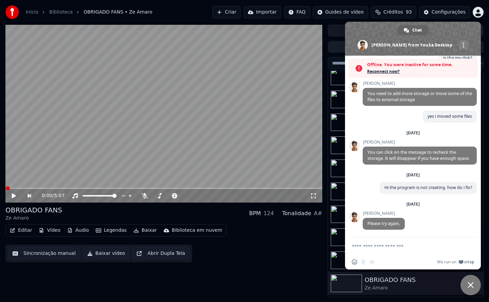
scroll to position [1047, 0]
type textarea "*"
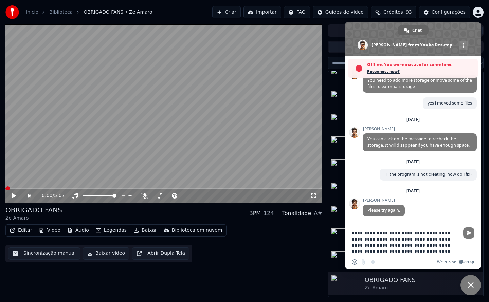
scroll to position [1039, 0]
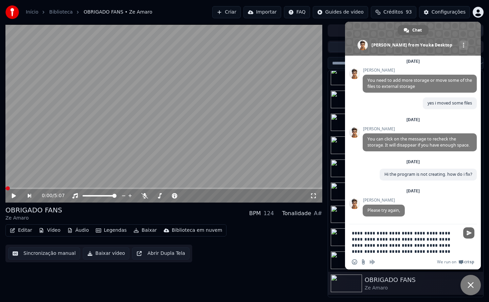
type textarea "**********"
click at [469, 234] on span "Send" at bounding box center [469, 233] width 5 height 5
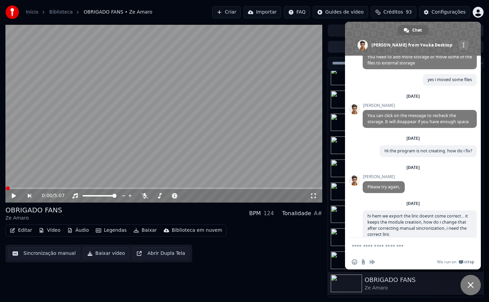
scroll to position [1081, 0]
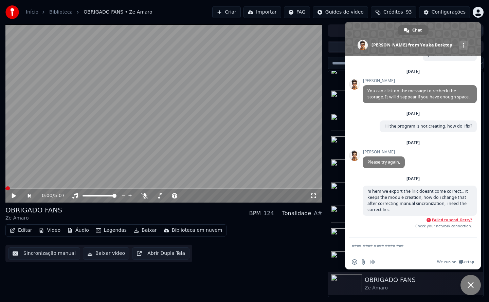
click at [449, 223] on span "Failed to send. Retry?" at bounding box center [452, 220] width 40 height 5
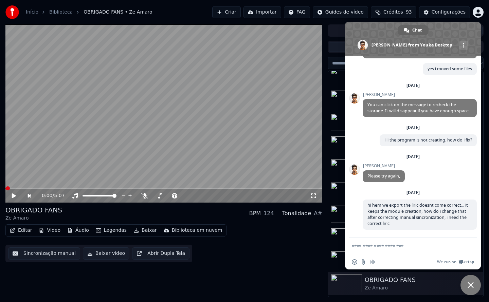
scroll to position [1073, 0]
click at [431, 246] on textarea "Compose your message..." at bounding box center [405, 247] width 107 height 6
